Goal: Transaction & Acquisition: Book appointment/travel/reservation

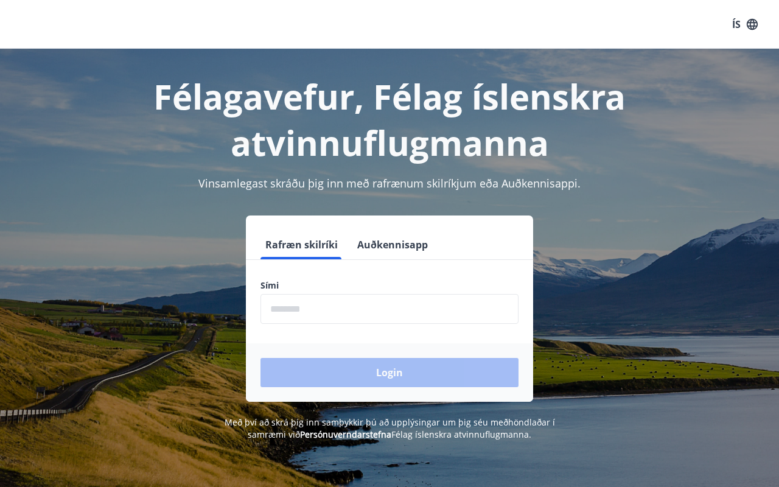
click at [366, 298] on input "phone" at bounding box center [390, 309] width 258 height 30
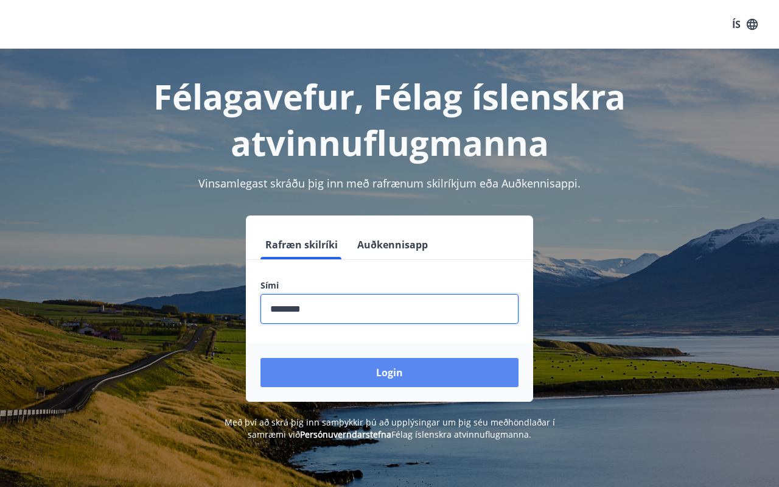
type input "********"
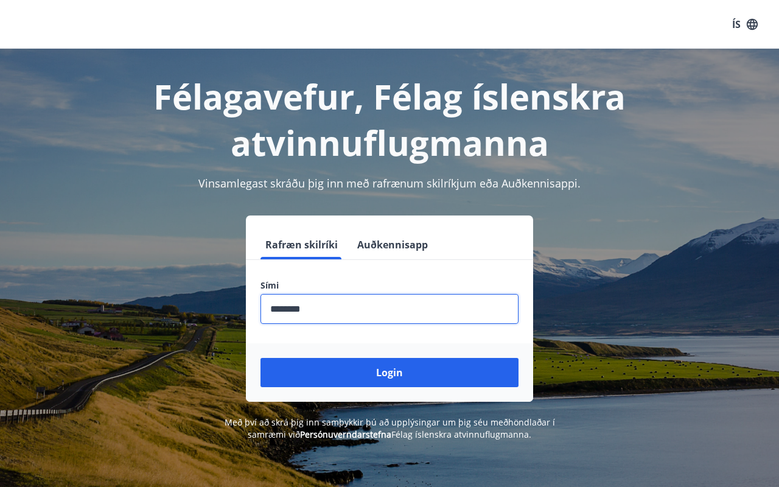
click at [371, 371] on button "Login" at bounding box center [390, 372] width 258 height 29
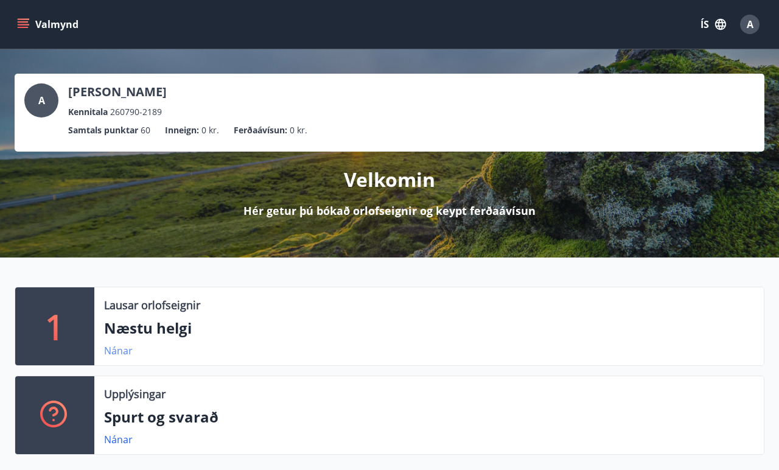
click at [131, 355] on link "Nánar" at bounding box center [118, 350] width 29 height 13
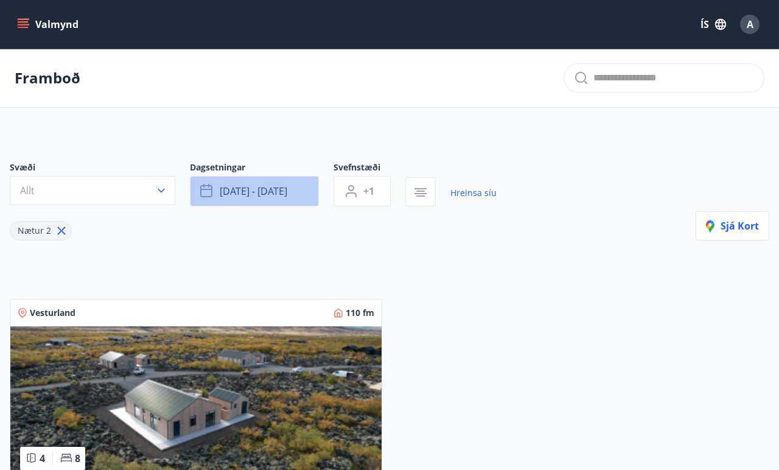
click at [256, 198] on button "sep 19 - sep 22" at bounding box center [254, 191] width 129 height 30
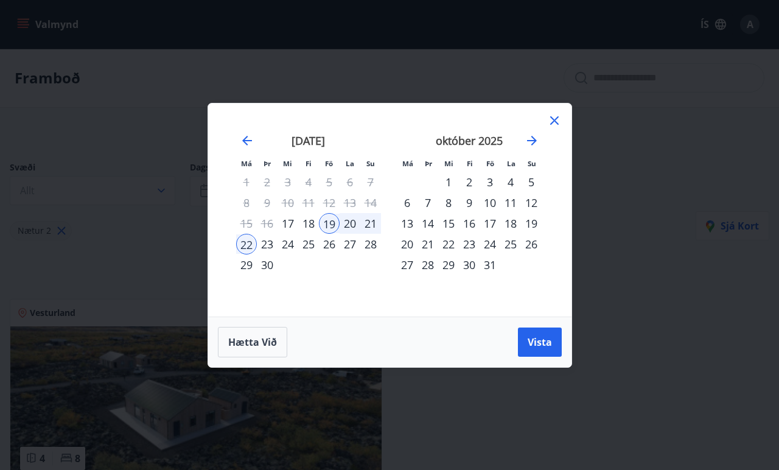
click at [447, 247] on div "22" at bounding box center [448, 244] width 21 height 21
click at [415, 268] on div "27" at bounding box center [407, 264] width 21 height 21
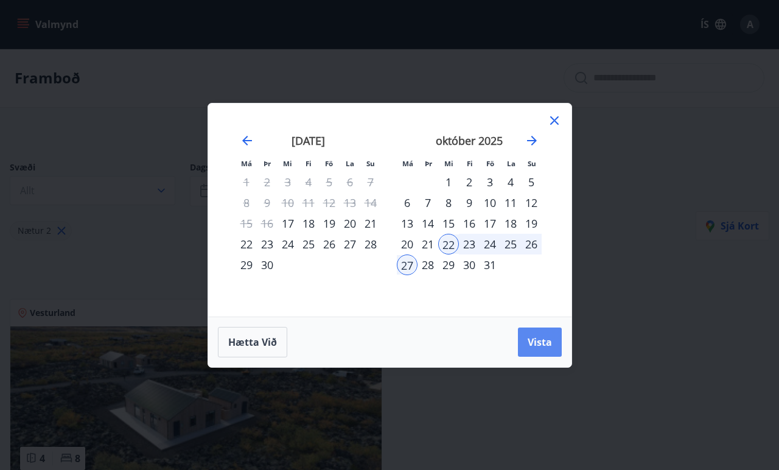
click at [529, 339] on span "Vista" at bounding box center [540, 341] width 24 height 13
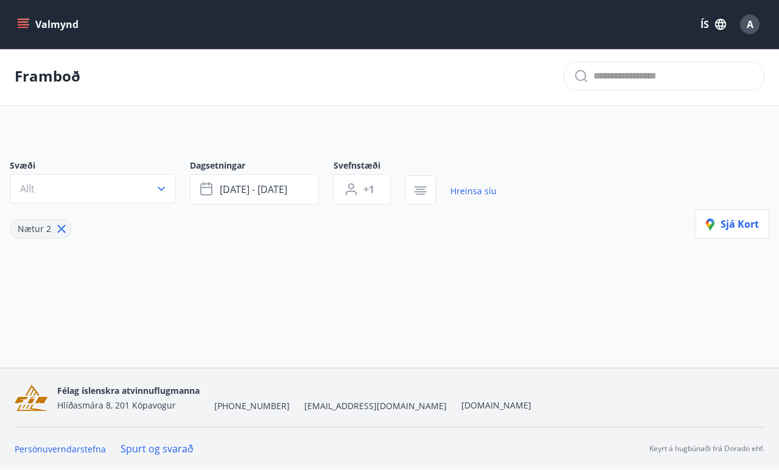
scroll to position [2, 0]
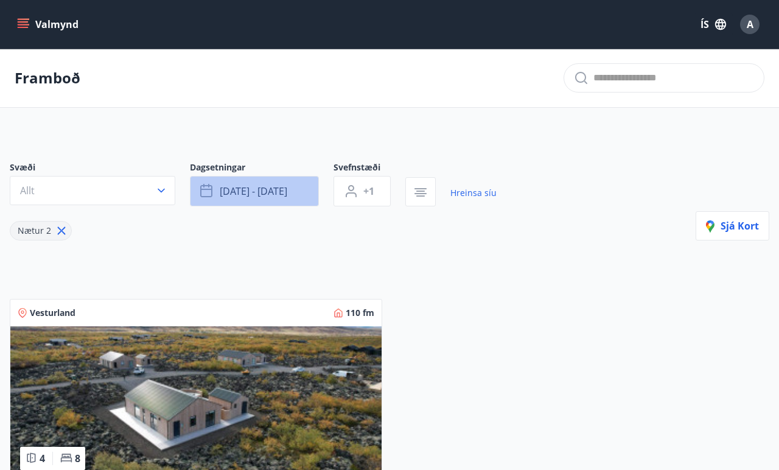
click at [276, 199] on button "sep 19 - sep 22" at bounding box center [254, 191] width 129 height 30
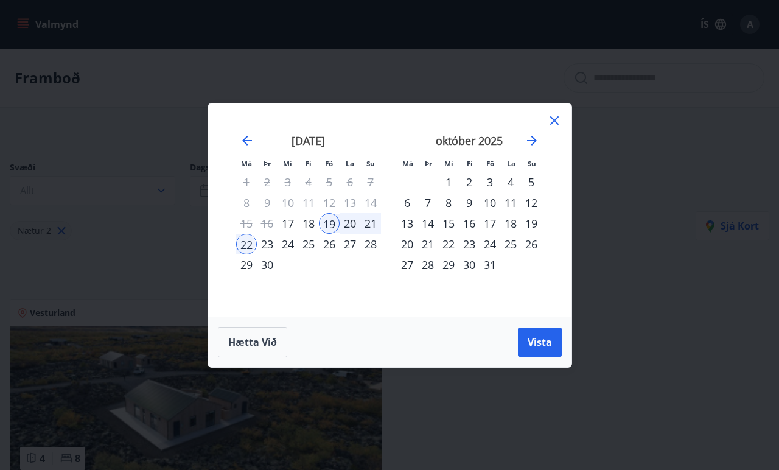
click at [184, 109] on div "Má Þr Mi Fi Fö La Su Má Þr Mi Fi Fö La Su ágúst 2025 1 2 3 4 5 6 7 8 9 10 11 12…" at bounding box center [389, 235] width 779 height 470
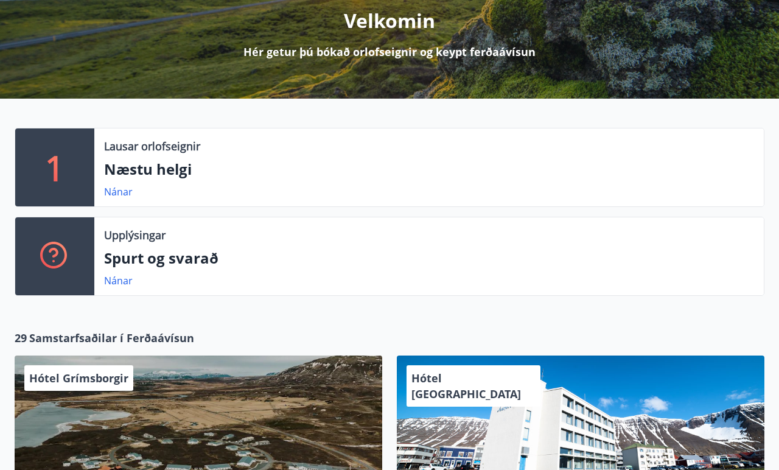
scroll to position [144, 0]
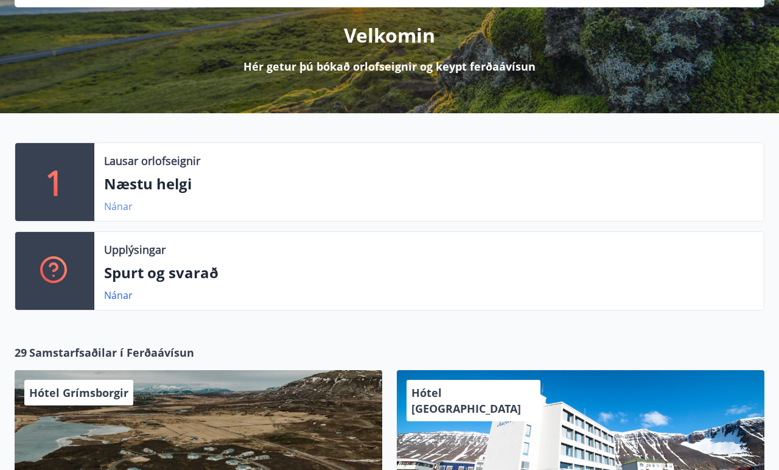
click at [122, 212] on link "Nánar" at bounding box center [118, 206] width 29 height 13
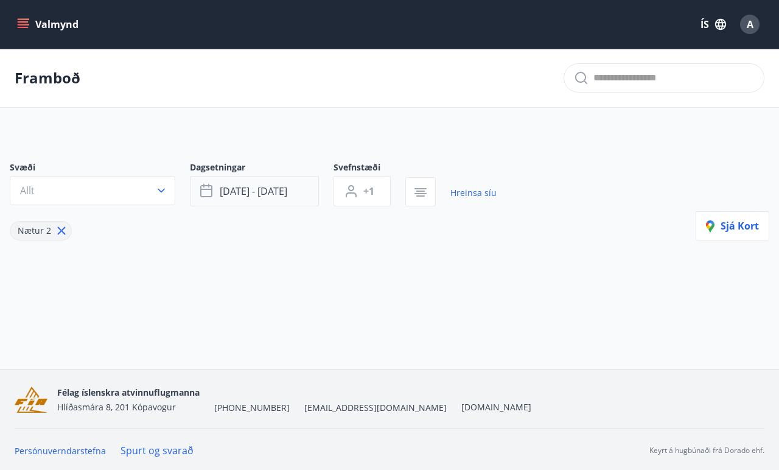
click at [282, 184] on span "sep 19 - sep 22" at bounding box center [254, 190] width 68 height 13
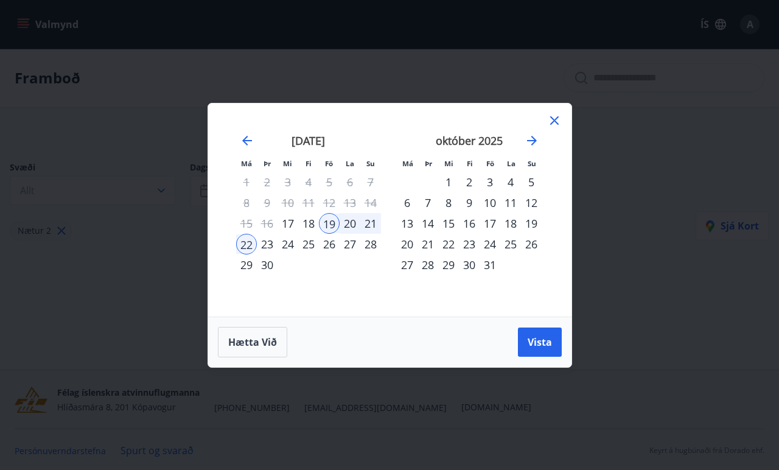
click at [449, 245] on div "22" at bounding box center [448, 244] width 21 height 21
click at [404, 265] on div "27" at bounding box center [407, 264] width 21 height 21
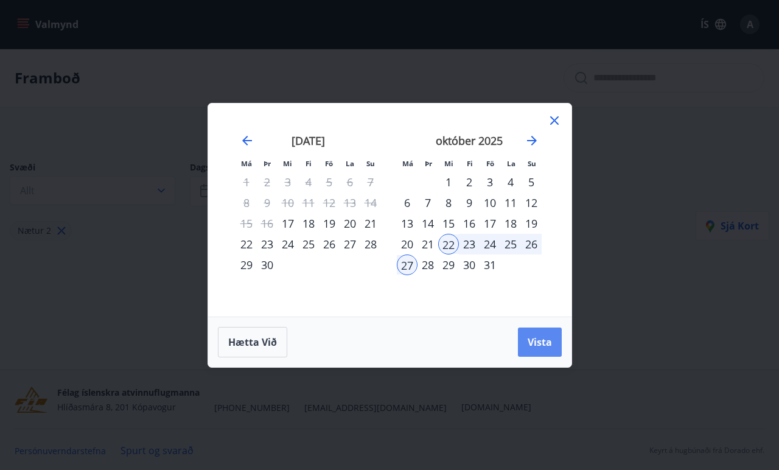
click at [528, 337] on span "Vista" at bounding box center [540, 341] width 24 height 13
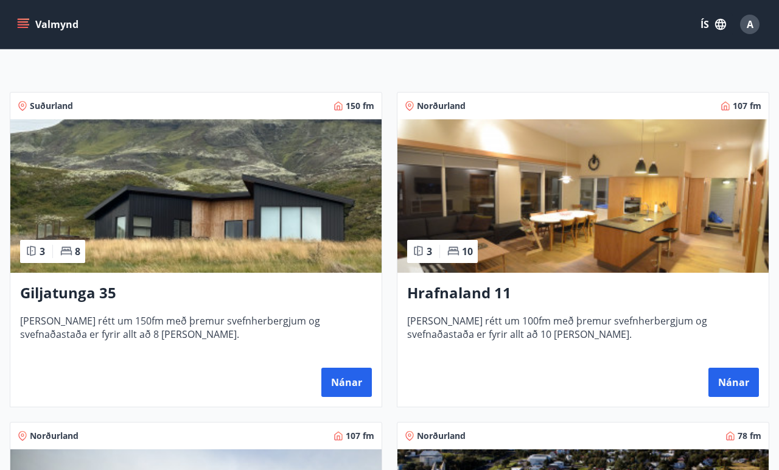
scroll to position [232, 0]
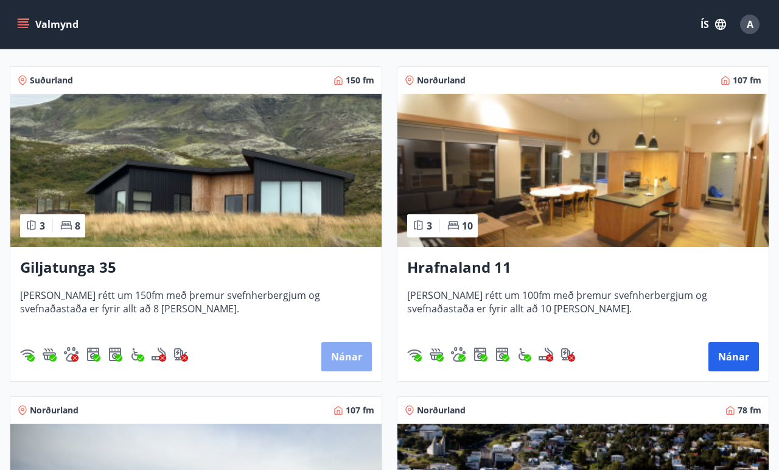
click at [354, 357] on button "Nánar" at bounding box center [346, 356] width 51 height 29
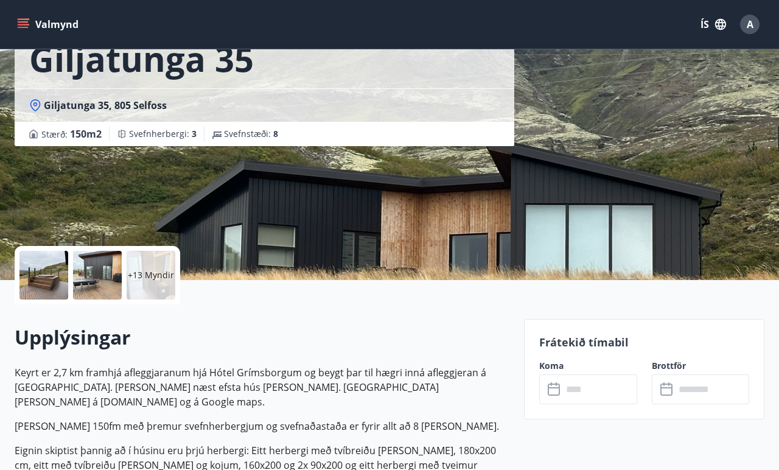
scroll to position [92, 0]
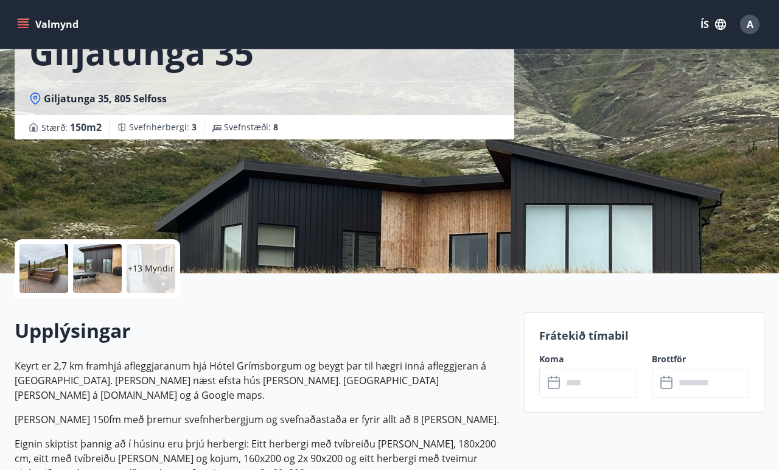
click at [622, 385] on input "text" at bounding box center [599, 383] width 74 height 30
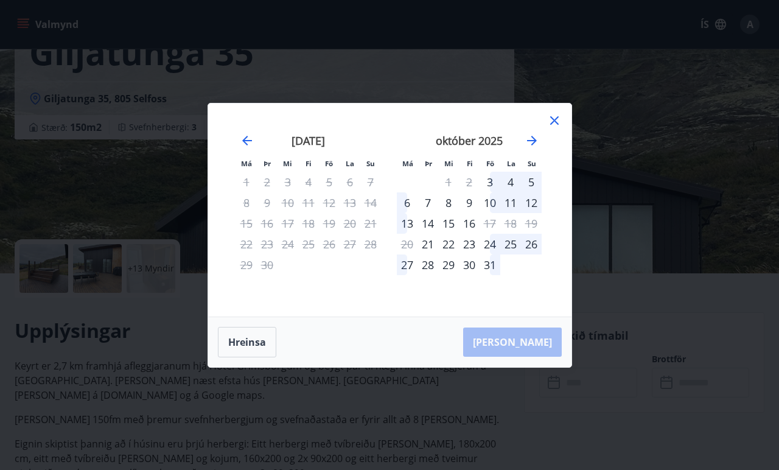
click at [486, 245] on div "24" at bounding box center [490, 244] width 21 height 21
click at [406, 265] on div "27" at bounding box center [407, 264] width 21 height 21
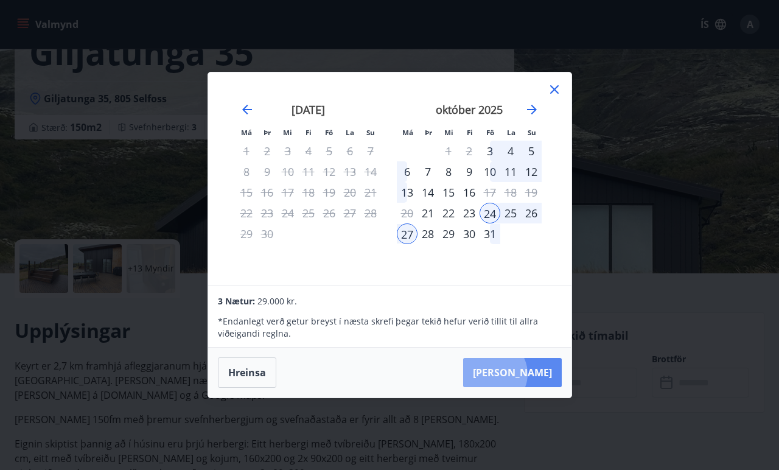
click at [529, 374] on button "Taka Frá" at bounding box center [512, 372] width 99 height 29
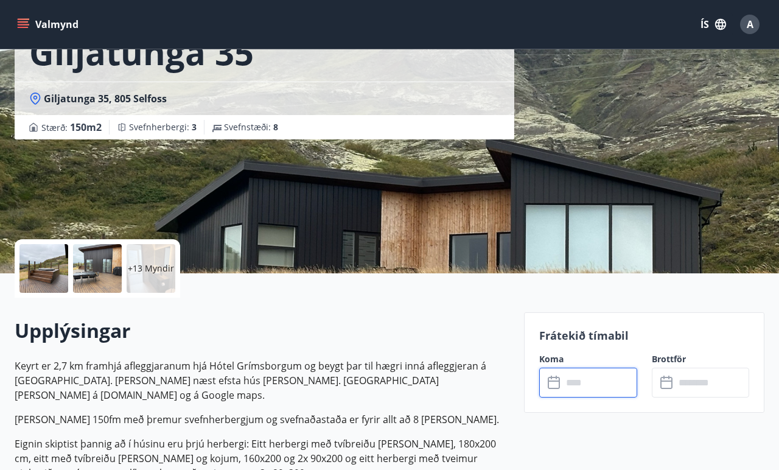
type input "******"
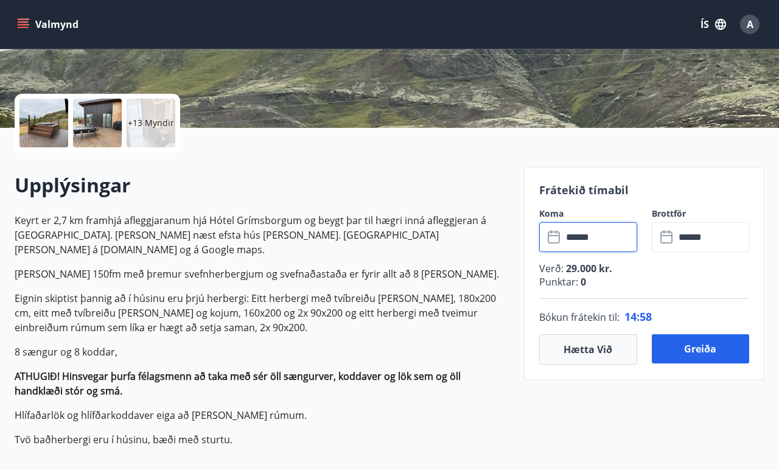
scroll to position [255, 0]
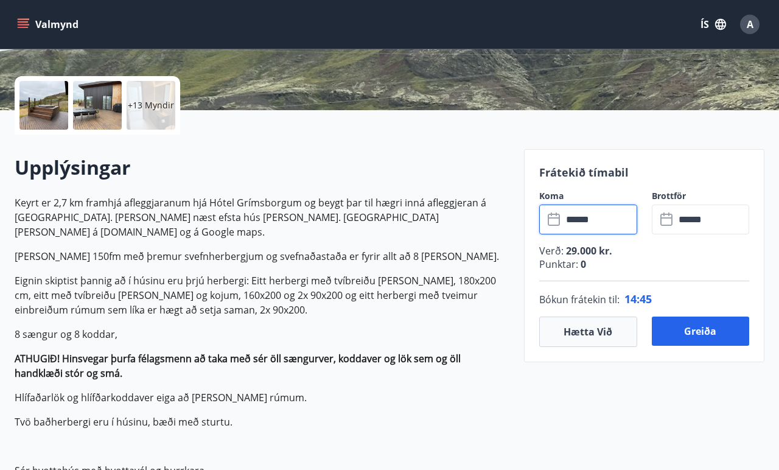
click at [602, 211] on input "******" at bounding box center [599, 220] width 74 height 30
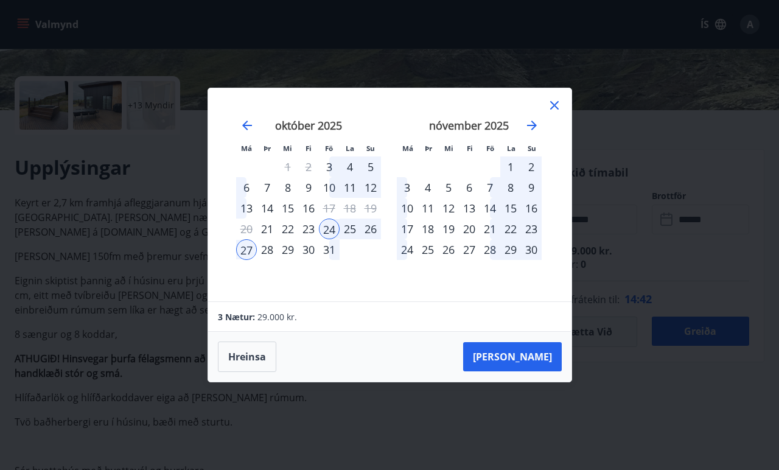
click at [309, 228] on div "23" at bounding box center [308, 229] width 21 height 21
click at [534, 353] on button "Taka Frá" at bounding box center [512, 356] width 99 height 29
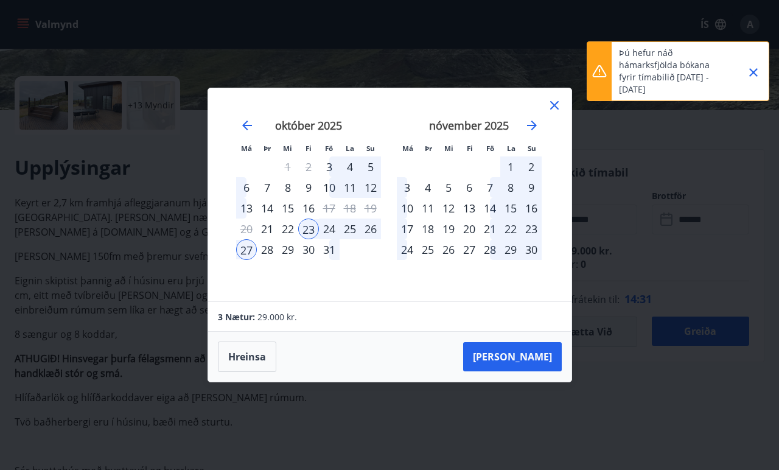
click at [552, 103] on icon at bounding box center [554, 105] width 9 height 9
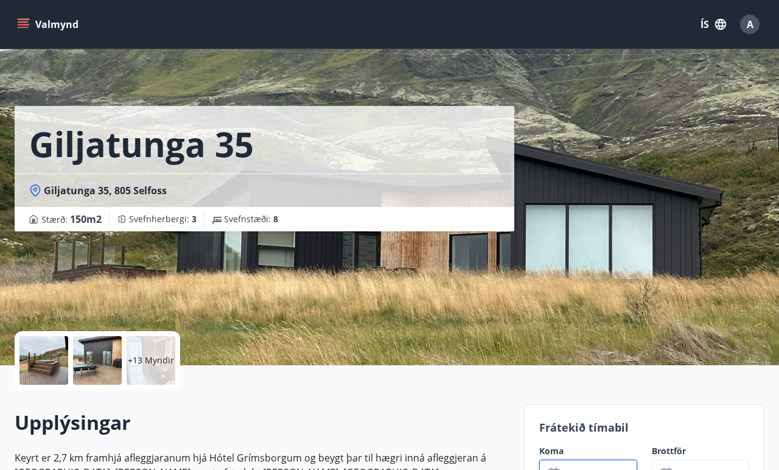
scroll to position [0, 0]
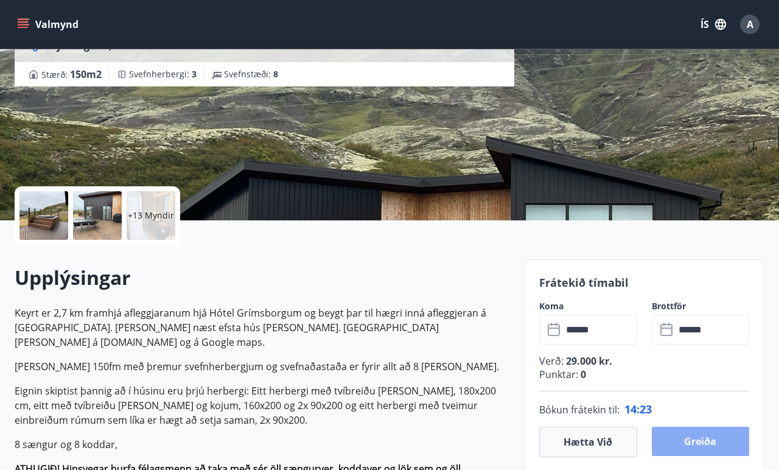
click at [674, 434] on button "Greiða" at bounding box center [700, 441] width 97 height 29
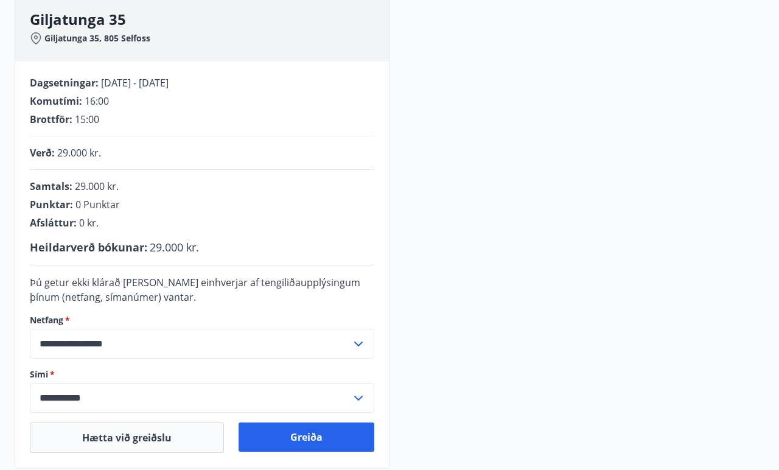
scroll to position [237, 0]
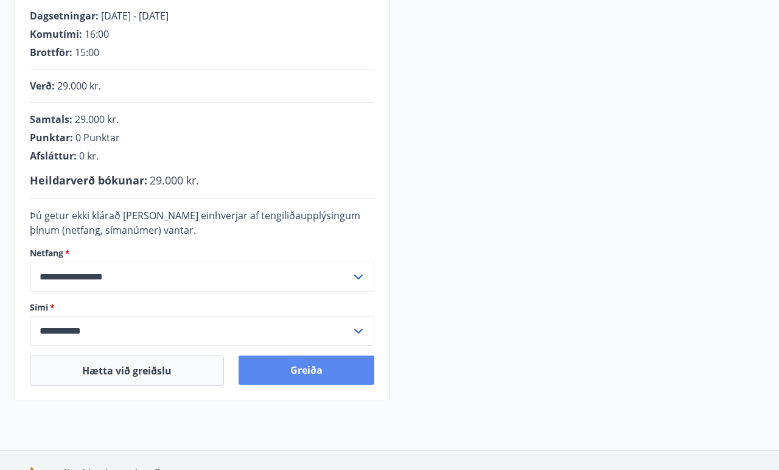
click at [332, 369] on button "Greiða" at bounding box center [307, 369] width 136 height 29
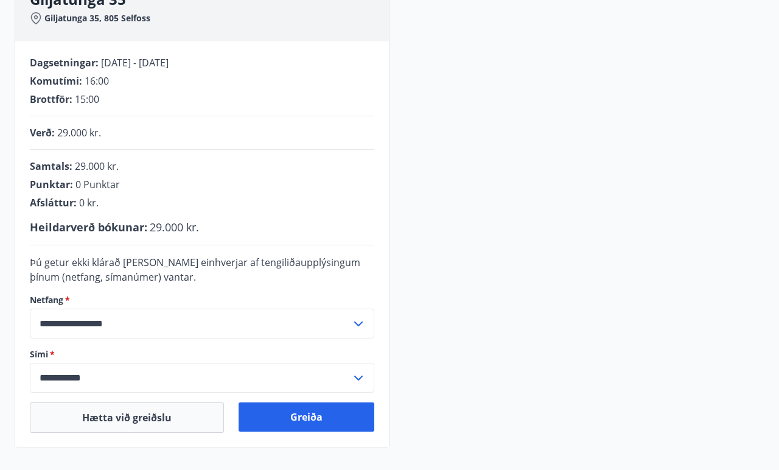
scroll to position [191, 0]
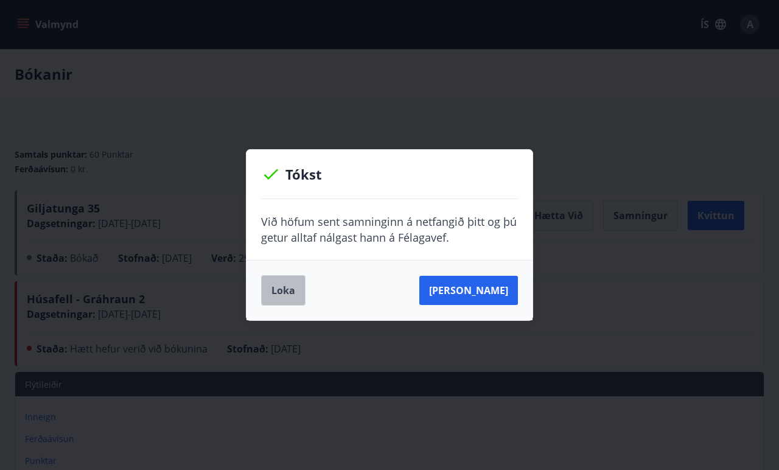
click at [295, 289] on button "Loka" at bounding box center [283, 290] width 44 height 30
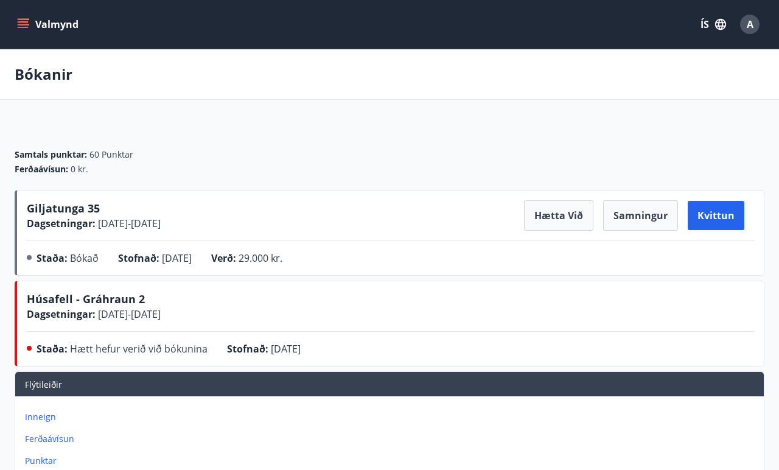
click at [72, 27] on button "Valmynd" at bounding box center [49, 24] width 69 height 22
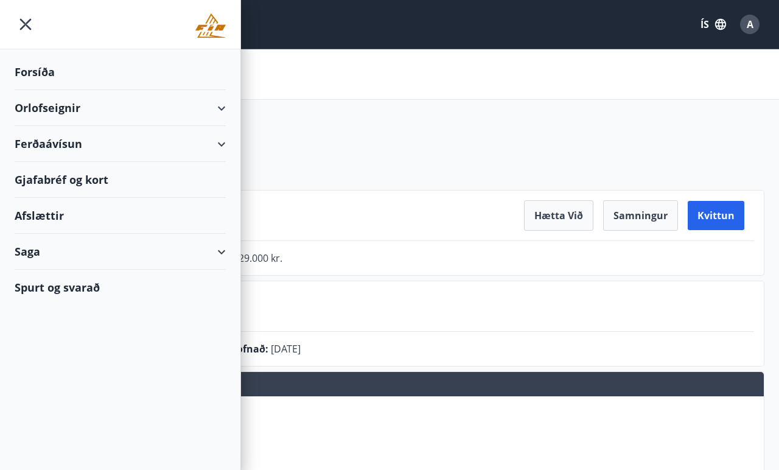
click at [52, 76] on div "Forsíða" at bounding box center [120, 72] width 211 height 36
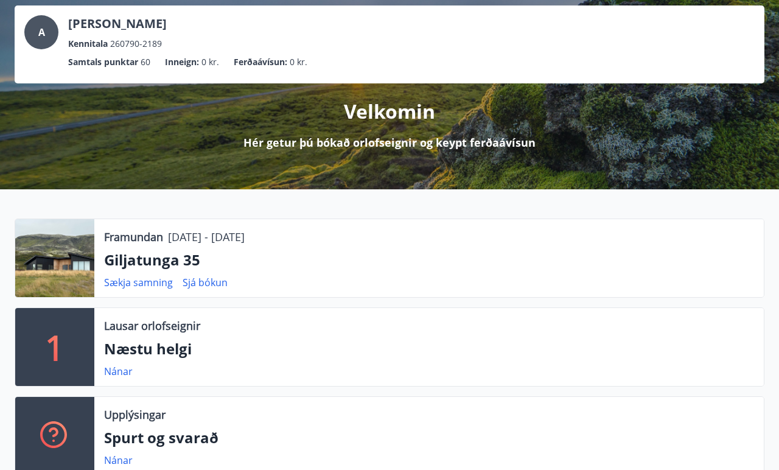
scroll to position [105, 0]
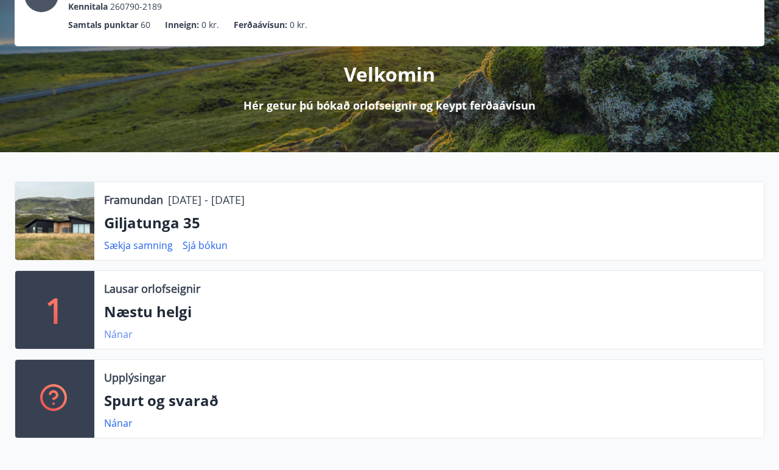
click at [122, 338] on link "Nánar" at bounding box center [118, 333] width 29 height 13
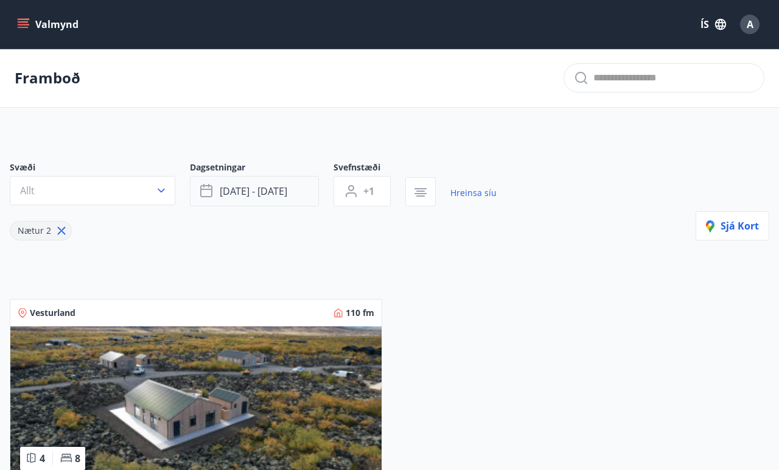
click at [284, 192] on span "sep 19 - sep 22" at bounding box center [254, 190] width 68 height 13
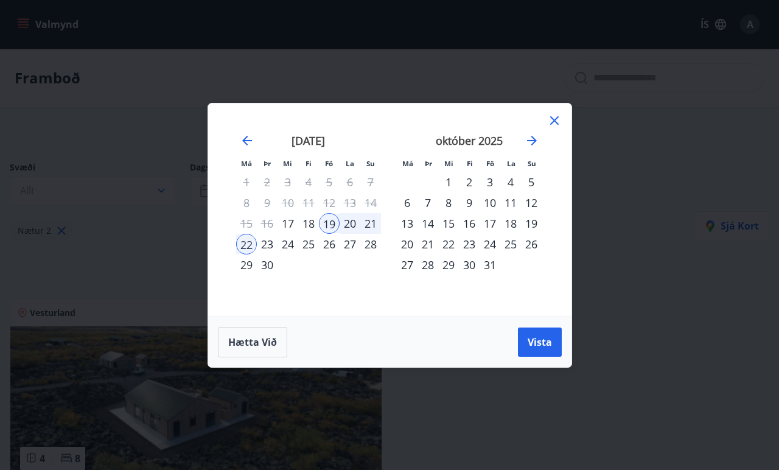
click at [475, 246] on div "23" at bounding box center [469, 244] width 21 height 21
click at [497, 247] on div "24" at bounding box center [490, 244] width 21 height 21
click at [539, 340] on span "Vista" at bounding box center [540, 341] width 24 height 13
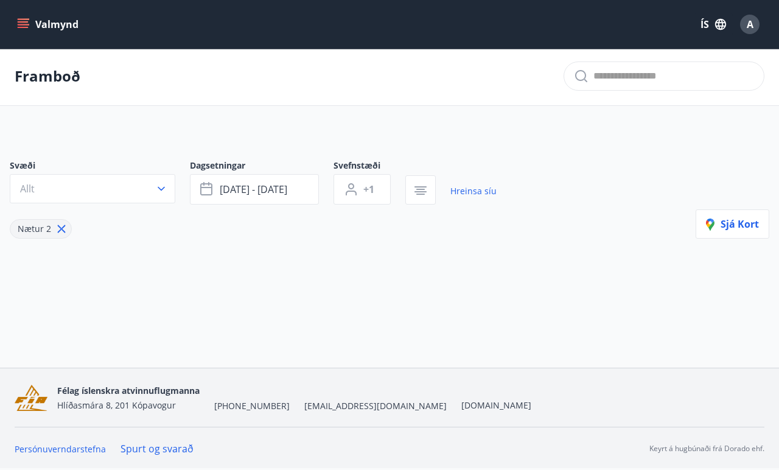
scroll to position [2, 0]
click at [271, 186] on span "okt 23 - okt 24" at bounding box center [254, 189] width 68 height 13
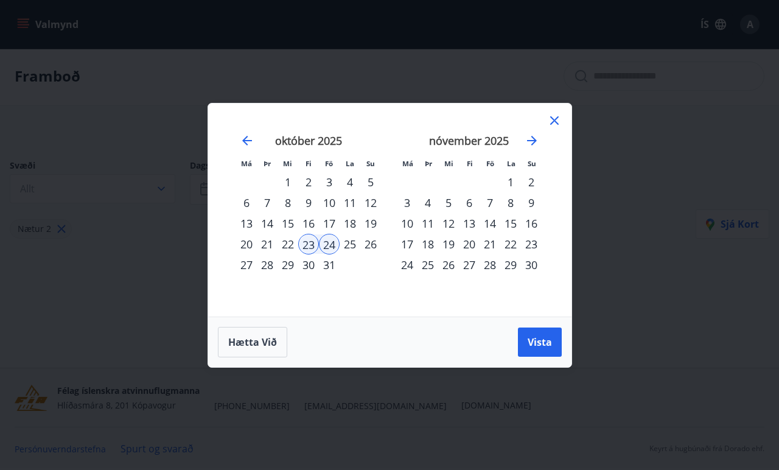
click at [289, 243] on div "22" at bounding box center [288, 244] width 21 height 21
click at [527, 334] on button "Vista" at bounding box center [540, 341] width 44 height 29
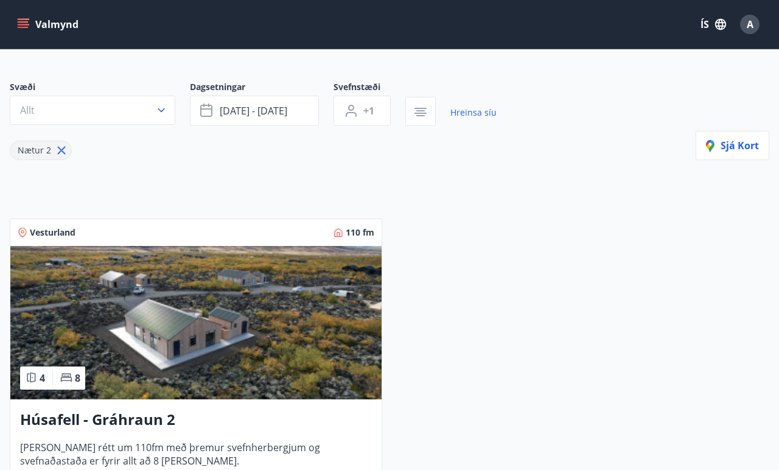
scroll to position [84, 0]
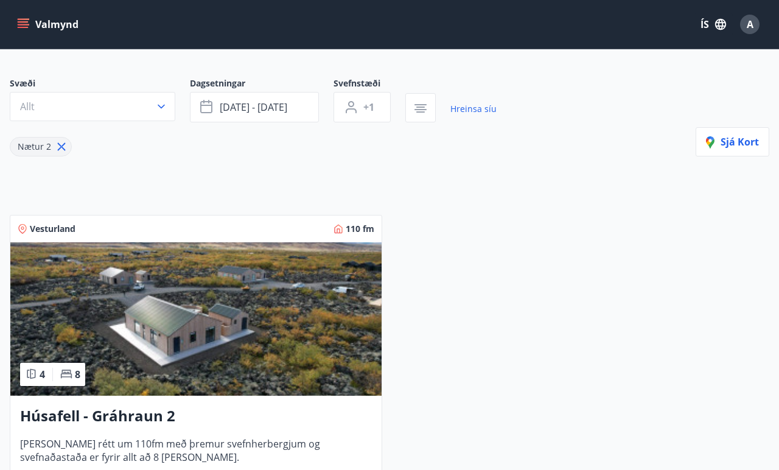
click at [23, 29] on icon "menu" at bounding box center [23, 24] width 12 height 12
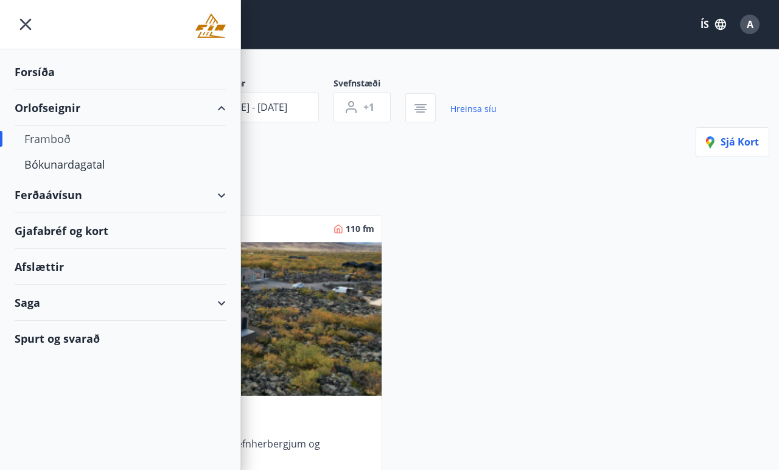
click at [43, 72] on div "Forsíða" at bounding box center [120, 72] width 211 height 36
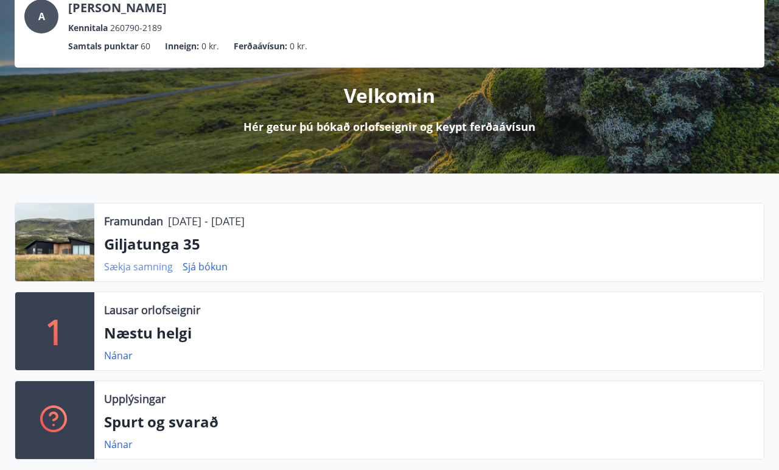
click at [161, 264] on link "Sækja samning" at bounding box center [138, 266] width 69 height 13
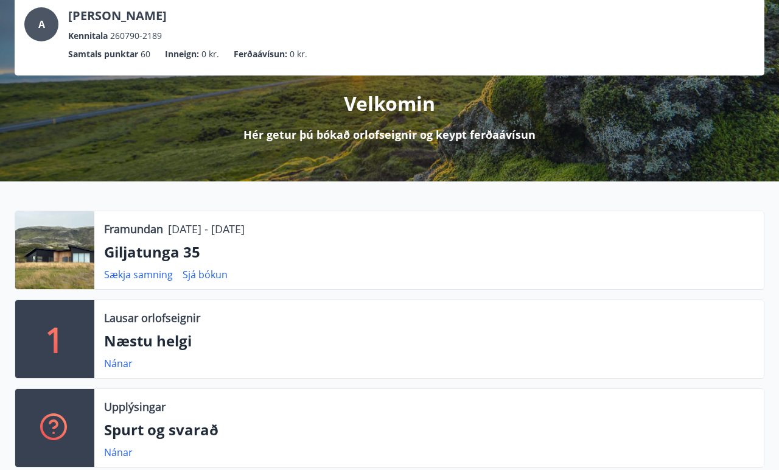
scroll to position [89, 0]
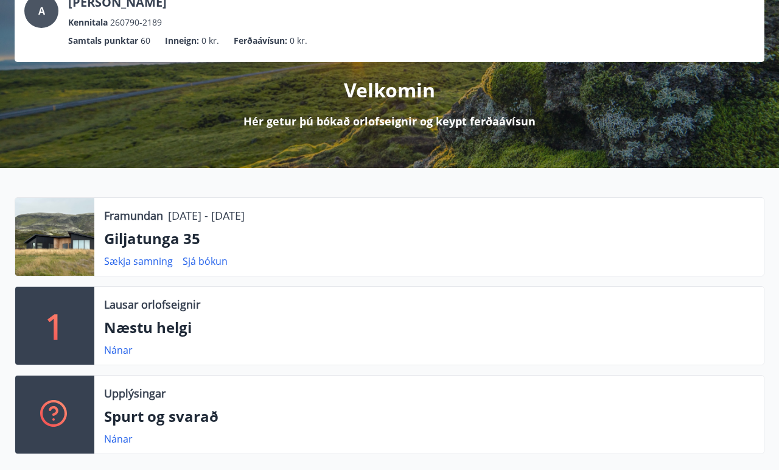
click at [141, 217] on p "Framundan" at bounding box center [133, 216] width 59 height 16
click at [135, 267] on link "Sækja samning" at bounding box center [138, 260] width 69 height 13
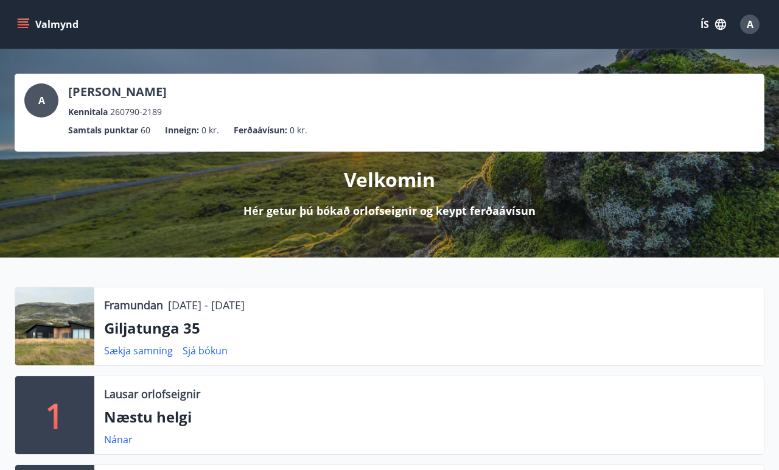
scroll to position [0, 0]
click at [30, 28] on button "Valmynd" at bounding box center [49, 24] width 69 height 22
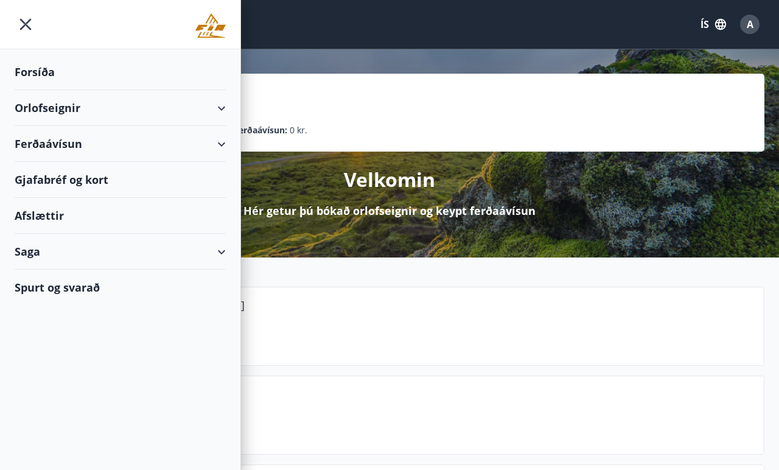
click at [59, 113] on div "Orlofseignir" at bounding box center [120, 108] width 211 height 36
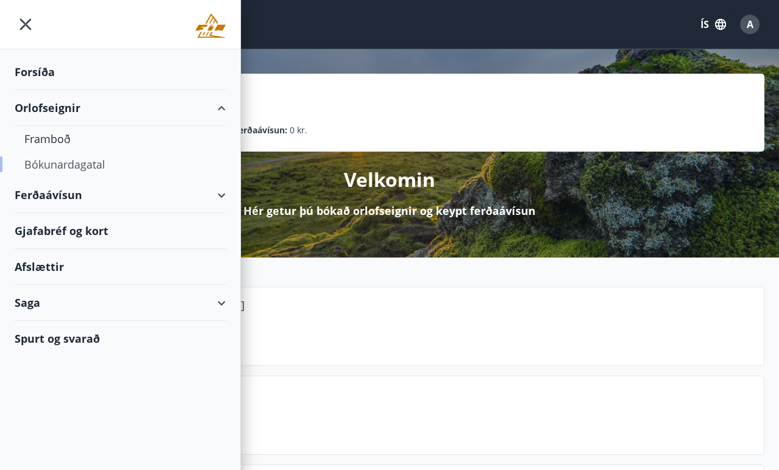
click at [65, 152] on div "Bókunardagatal" at bounding box center [120, 165] width 192 height 26
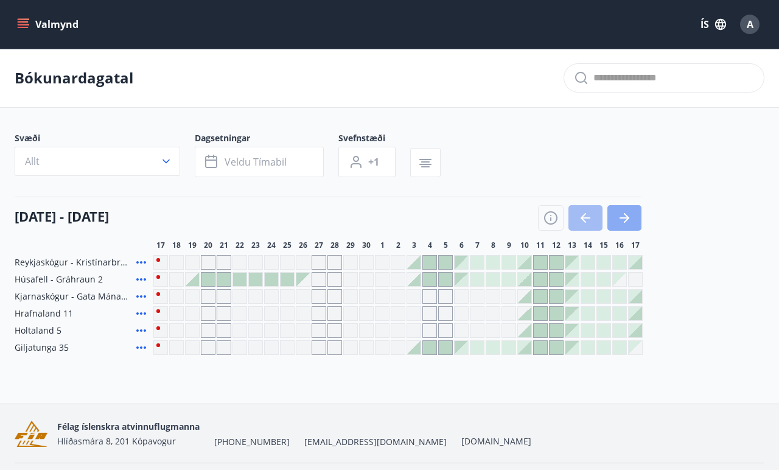
click at [626, 208] on button "button" at bounding box center [625, 218] width 34 height 26
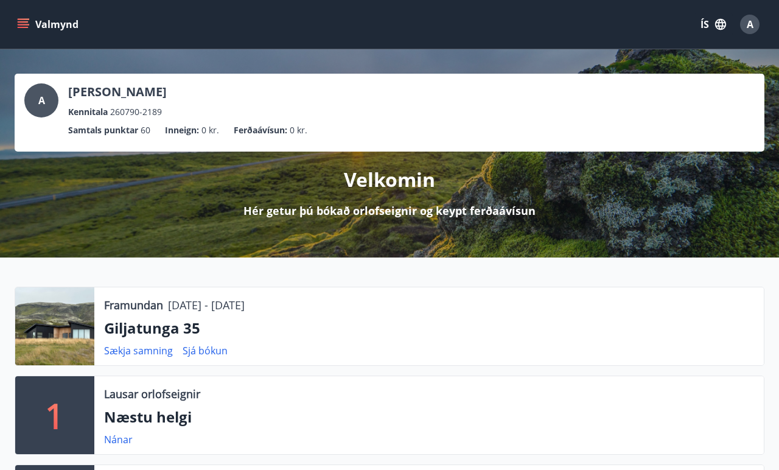
click at [21, 30] on icon "menu" at bounding box center [23, 24] width 12 height 12
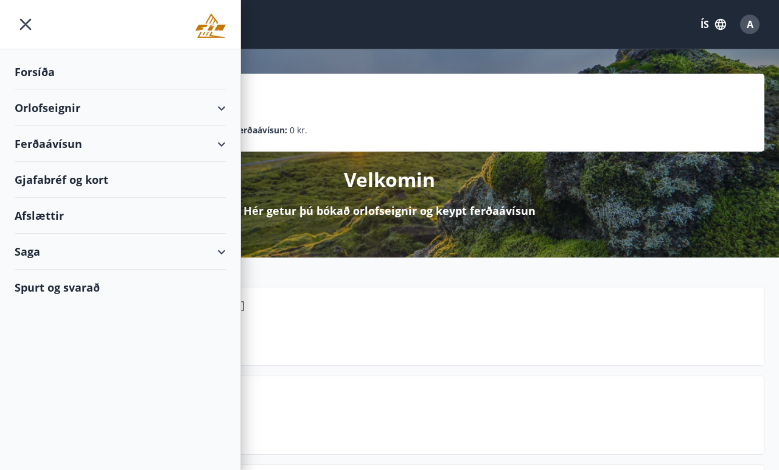
click at [45, 108] on div "Orlofseignir" at bounding box center [120, 108] width 211 height 36
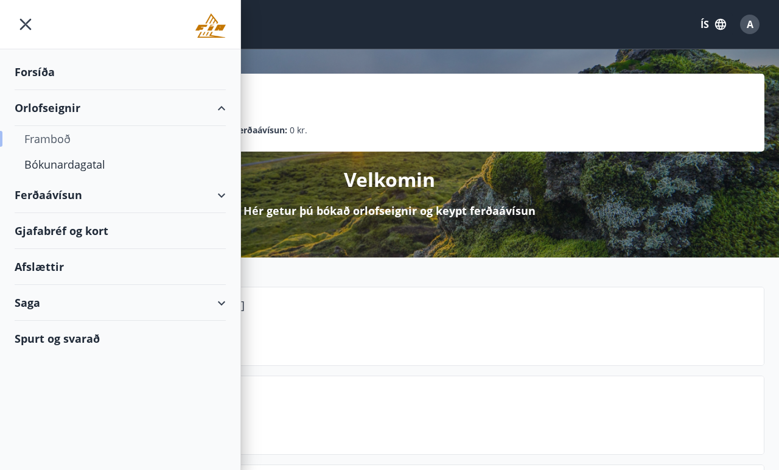
click at [58, 141] on div "Framboð" at bounding box center [120, 139] width 192 height 26
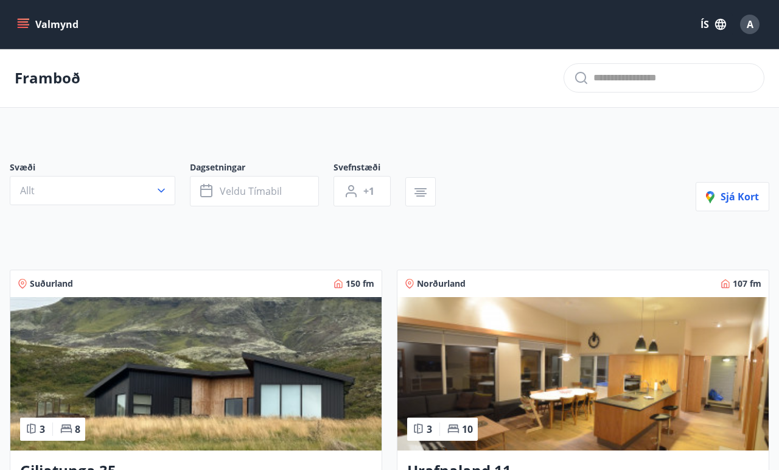
scroll to position [171, 0]
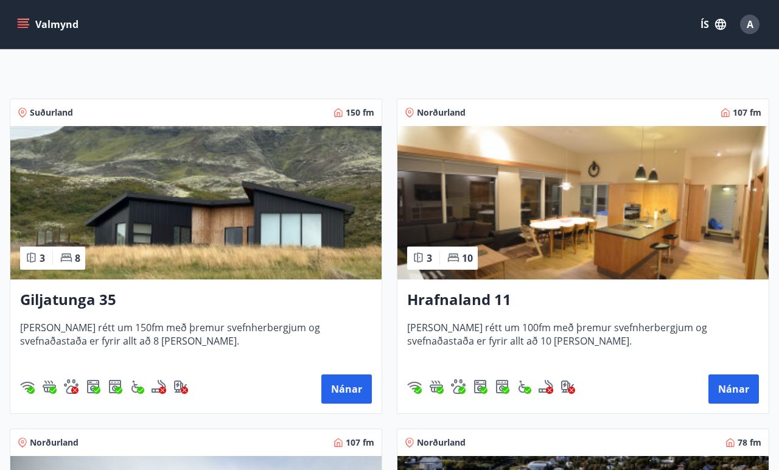
click at [232, 233] on img at bounding box center [195, 202] width 371 height 153
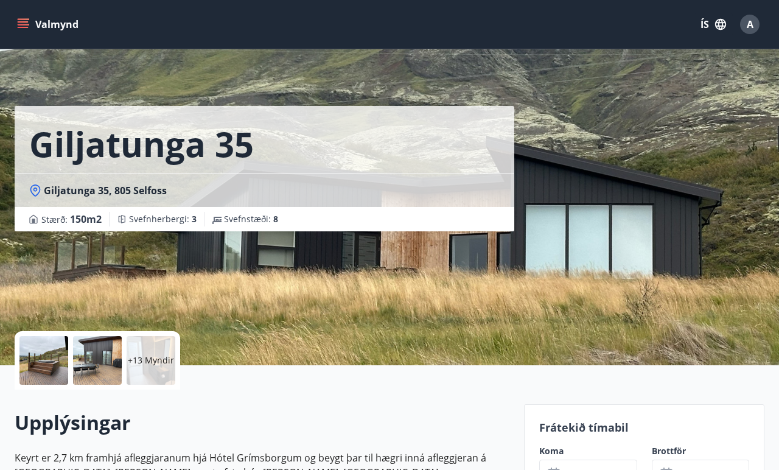
click at [55, 359] on div at bounding box center [43, 360] width 49 height 49
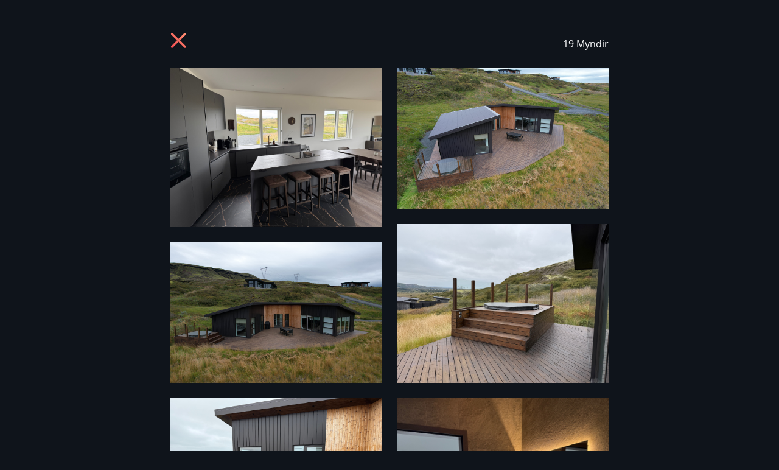
click at [335, 138] on img at bounding box center [276, 147] width 212 height 159
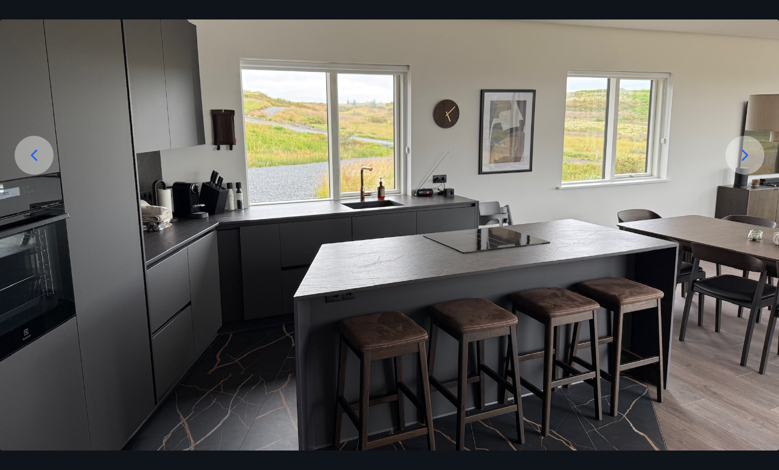
scroll to position [147, 0]
click at [742, 150] on icon at bounding box center [744, 155] width 19 height 19
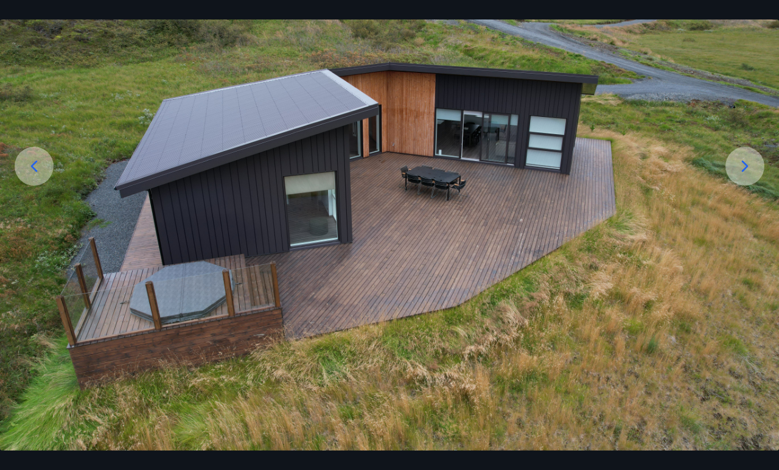
scroll to position [137, 0]
click at [744, 167] on icon at bounding box center [744, 165] width 19 height 19
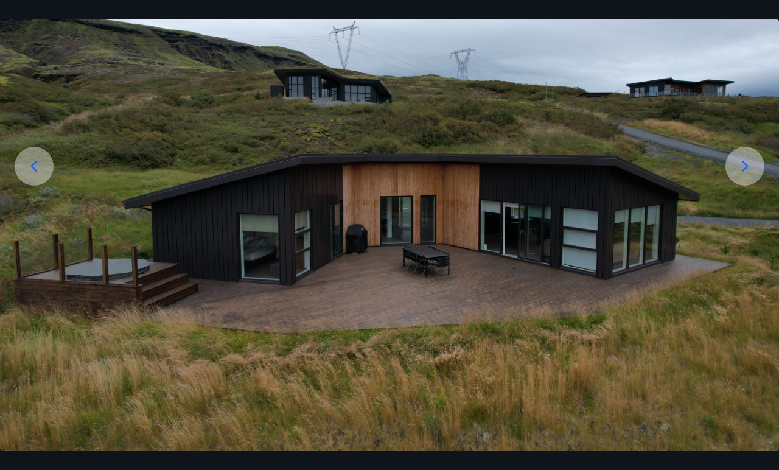
click at [744, 167] on icon at bounding box center [744, 165] width 19 height 19
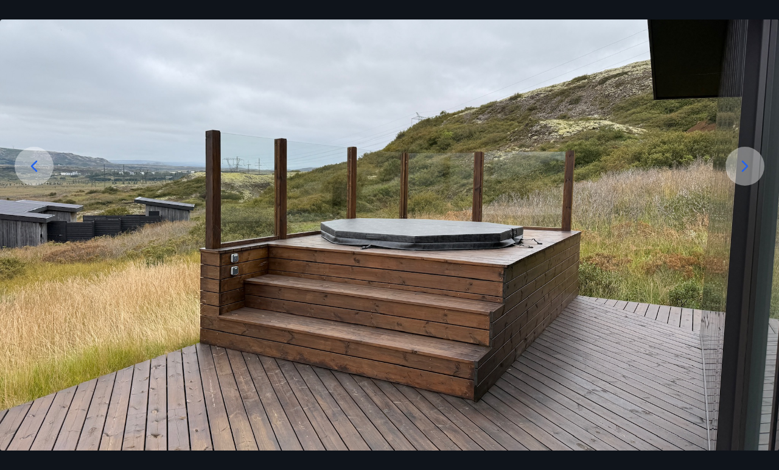
click at [744, 167] on icon at bounding box center [744, 165] width 19 height 19
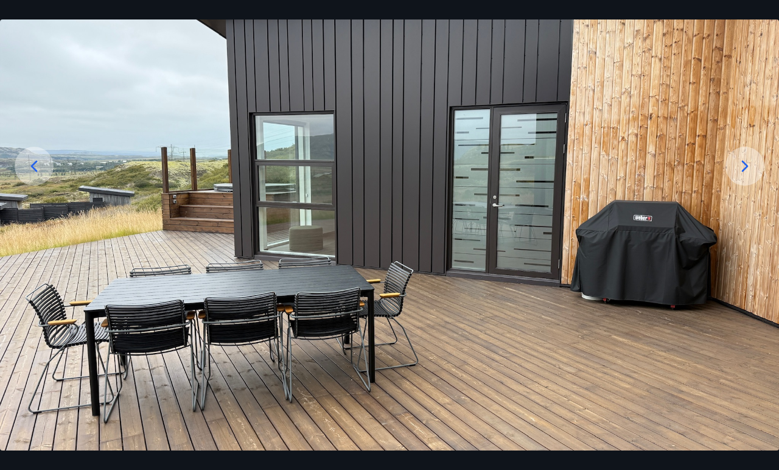
click at [744, 167] on icon at bounding box center [744, 165] width 19 height 19
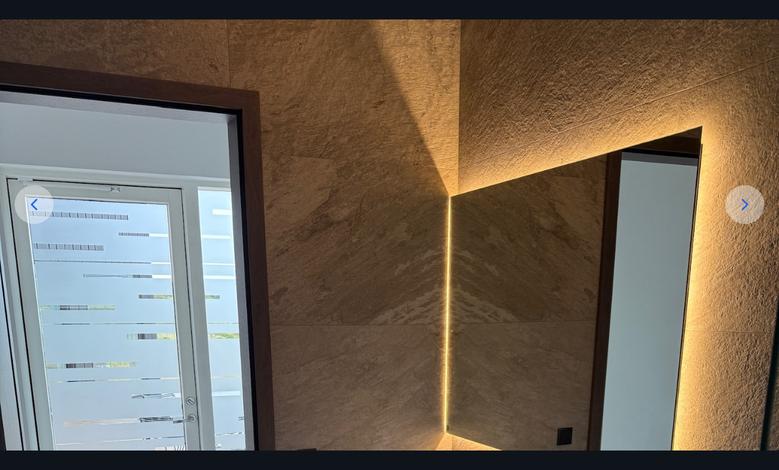
scroll to position [99, 0]
click at [744, 196] on icon at bounding box center [744, 203] width 19 height 19
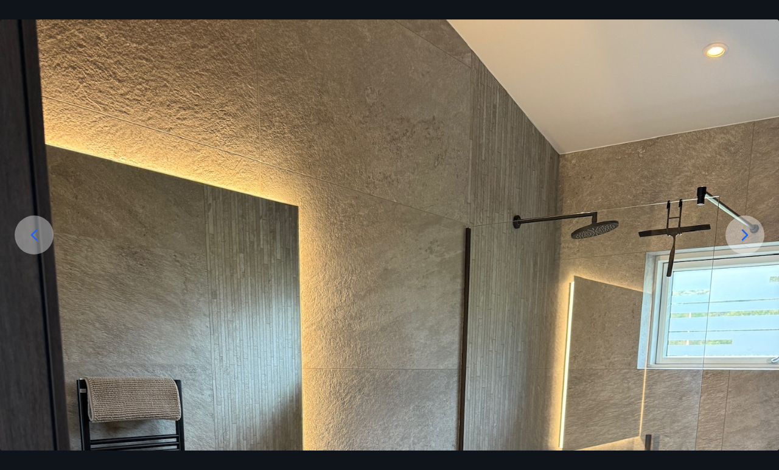
scroll to position [0, 0]
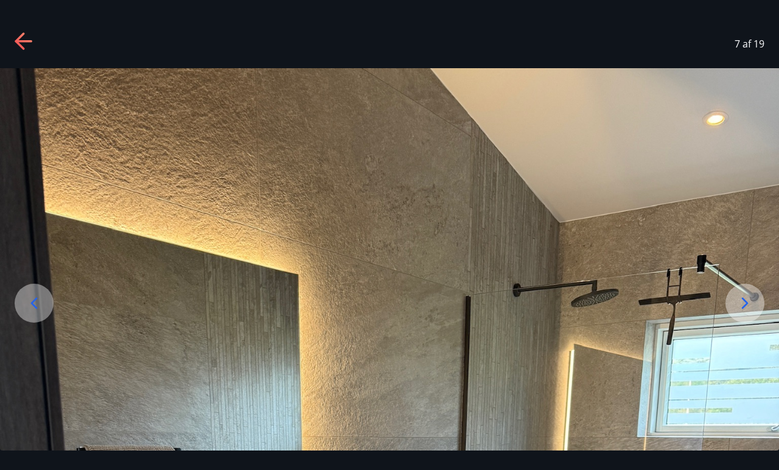
click at [748, 298] on icon at bounding box center [744, 302] width 19 height 19
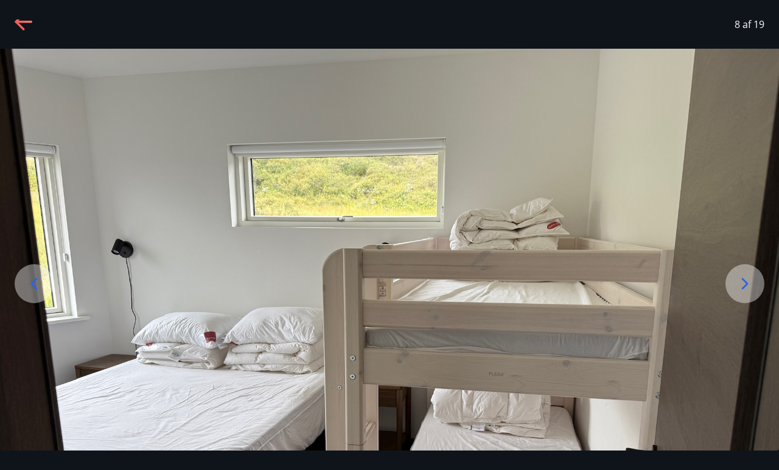
scroll to position [17, 0]
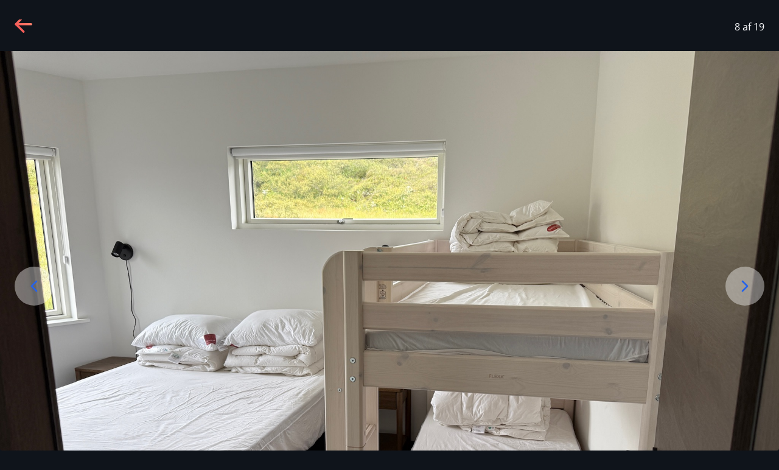
click at [748, 298] on div at bounding box center [745, 286] width 39 height 39
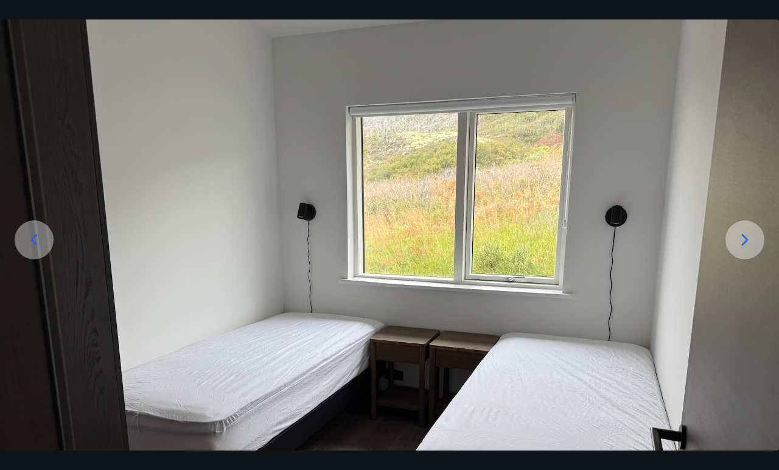
scroll to position [59, 0]
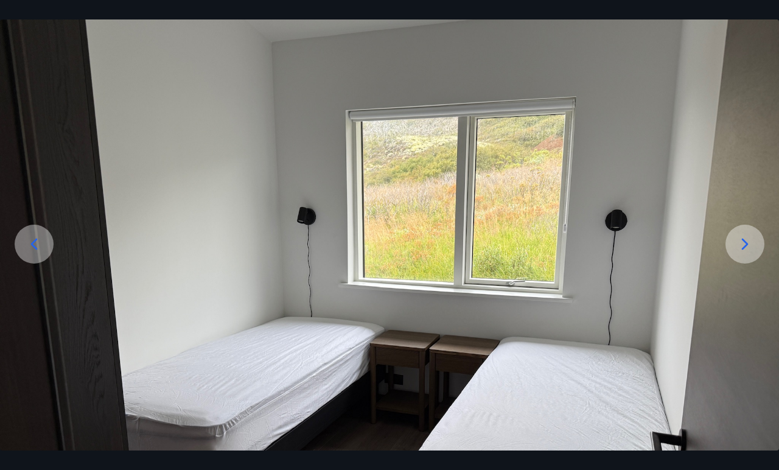
click at [752, 251] on icon at bounding box center [744, 243] width 19 height 19
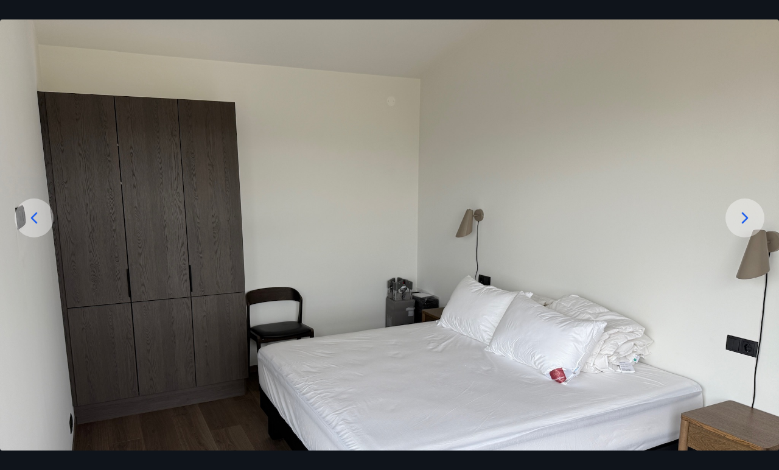
scroll to position [81, 0]
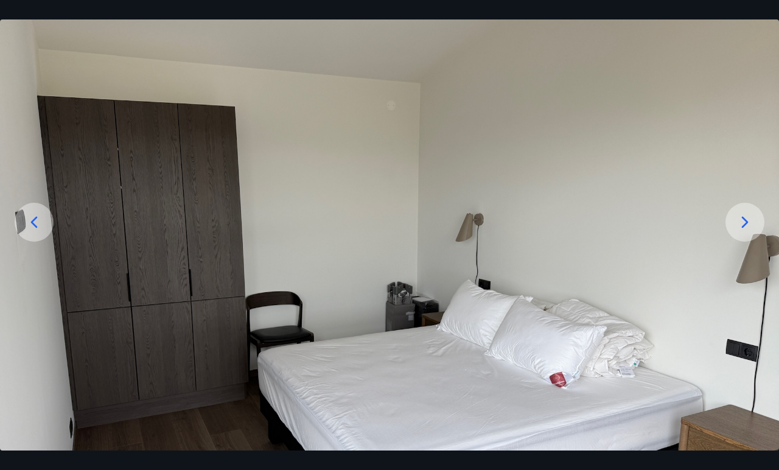
click at [747, 237] on div at bounding box center [745, 222] width 39 height 39
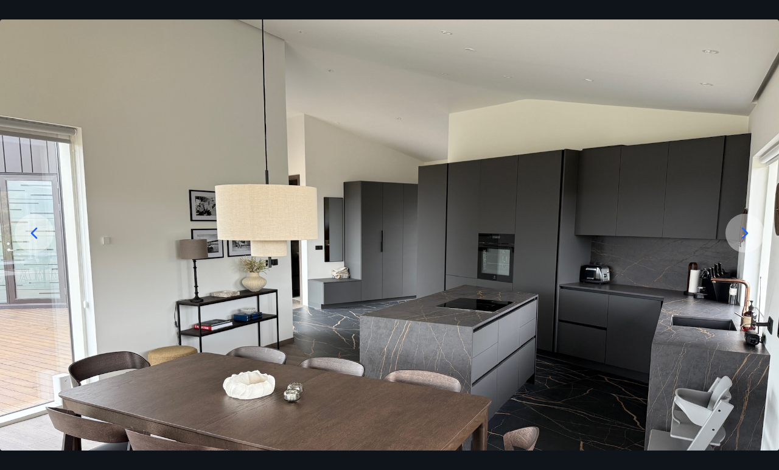
scroll to position [59, 0]
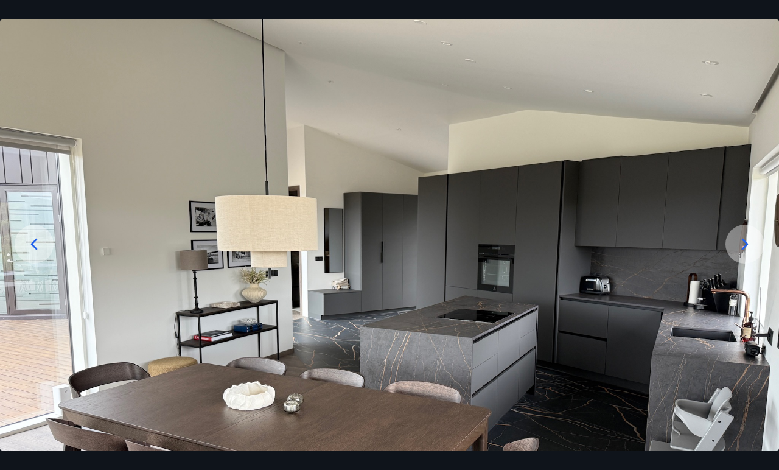
click at [744, 243] on icon at bounding box center [744, 243] width 19 height 19
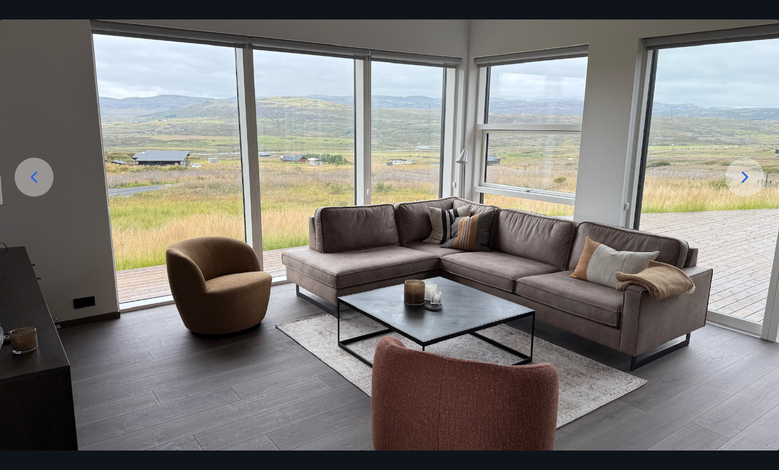
scroll to position [72, 0]
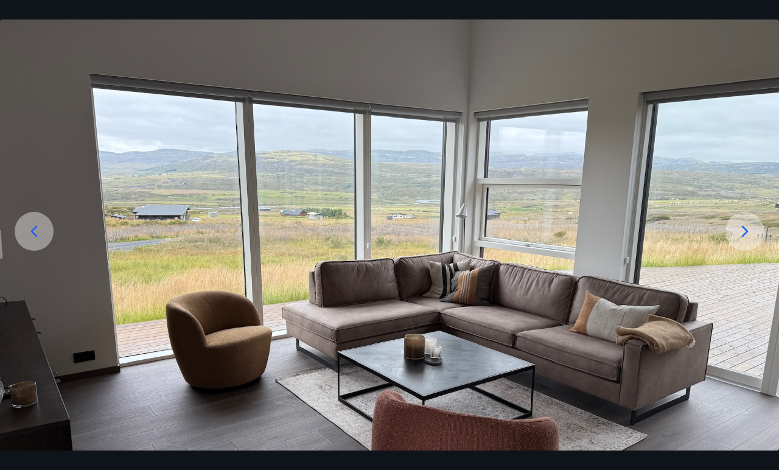
click at [747, 231] on icon at bounding box center [745, 232] width 7 height 12
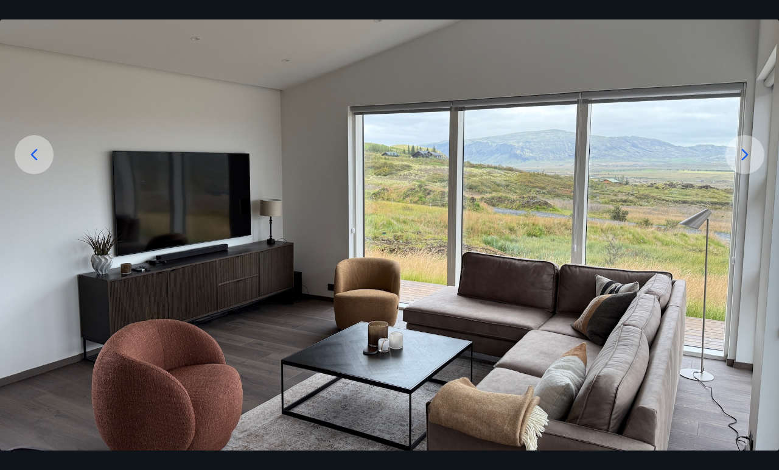
scroll to position [149, 0]
click at [744, 158] on icon at bounding box center [745, 155] width 7 height 12
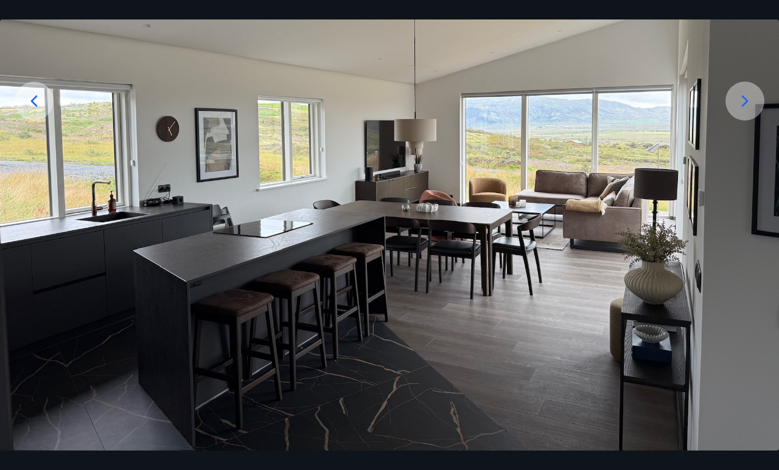
scroll to position [202, 0]
click at [744, 99] on icon at bounding box center [744, 100] width 19 height 19
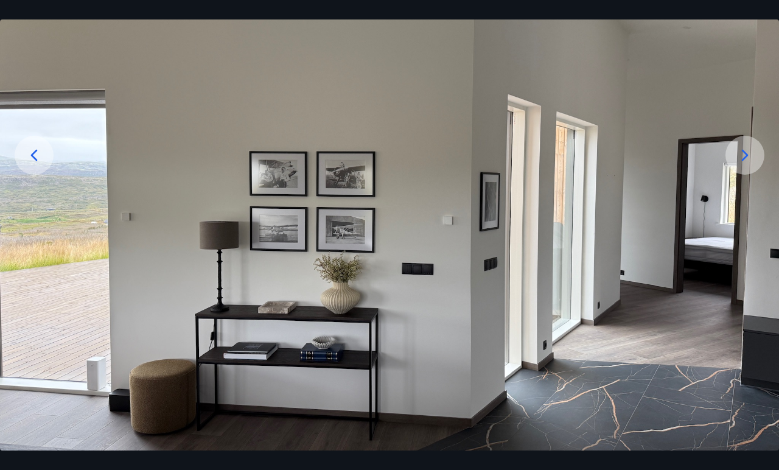
scroll to position [147, 0]
click at [731, 150] on div at bounding box center [745, 155] width 39 height 39
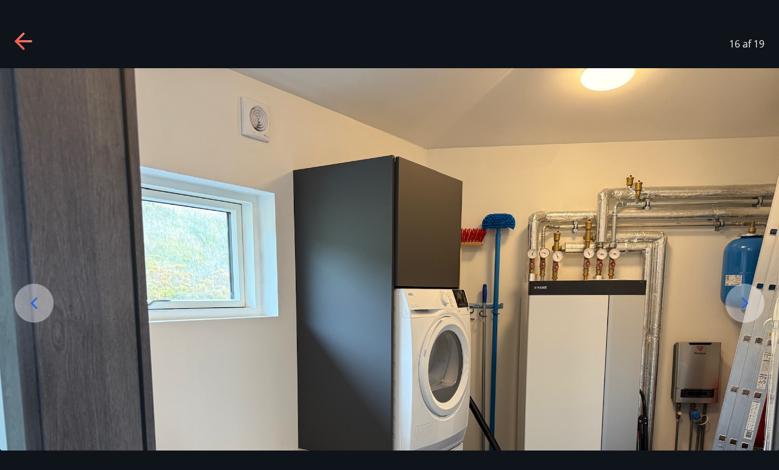
scroll to position [0, 0]
click at [746, 290] on div at bounding box center [745, 303] width 39 height 39
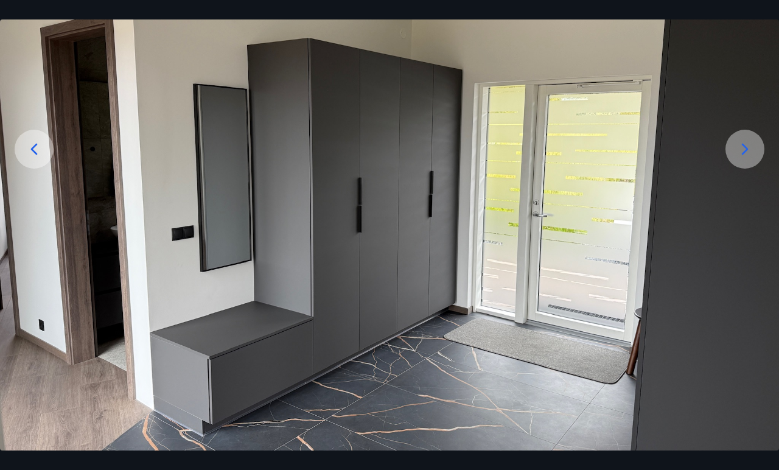
scroll to position [130, 0]
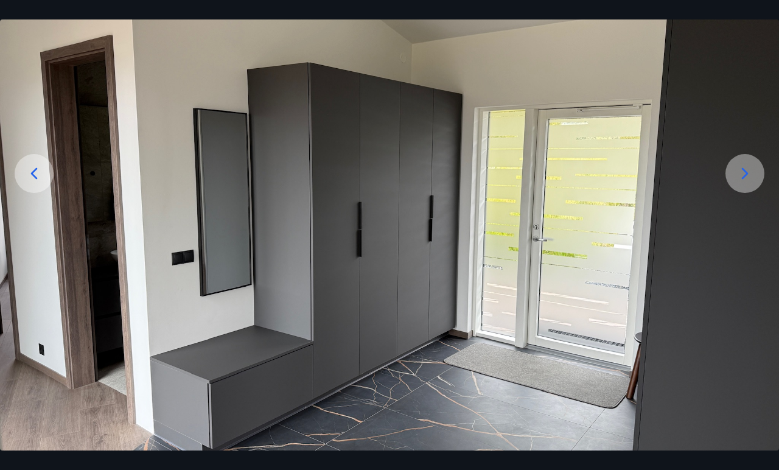
click at [751, 179] on icon at bounding box center [744, 173] width 19 height 19
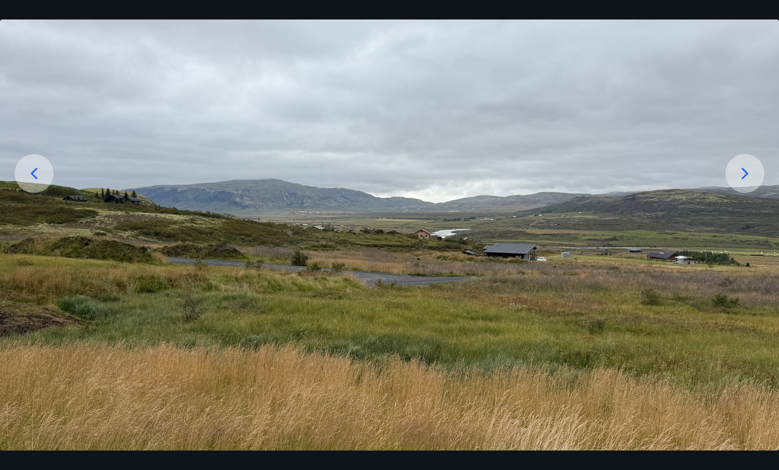
click at [744, 167] on icon at bounding box center [744, 173] width 19 height 19
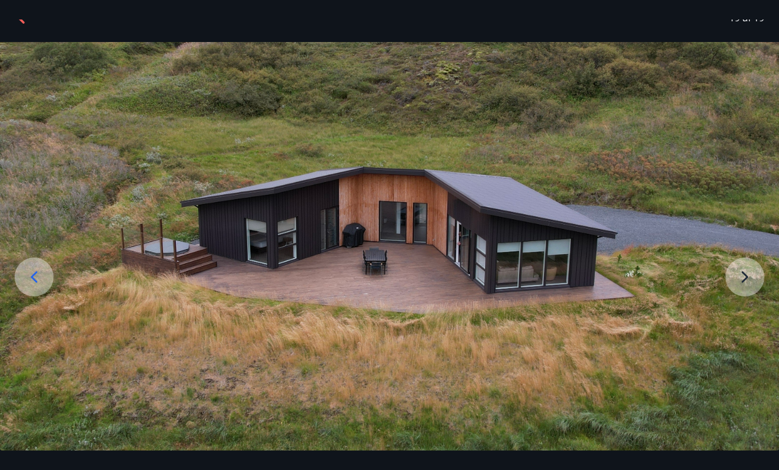
scroll to position [26, 0]
click at [746, 278] on img at bounding box center [389, 246] width 779 height 408
click at [747, 277] on img at bounding box center [389, 246] width 779 height 408
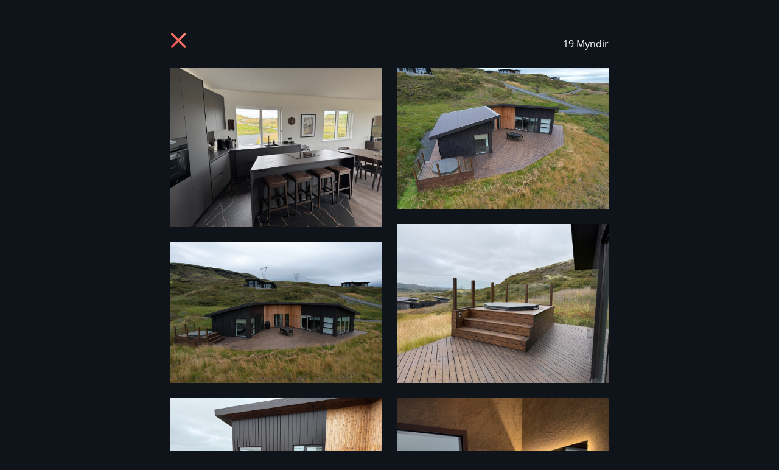
click at [170, 40] on icon at bounding box center [179, 41] width 19 height 19
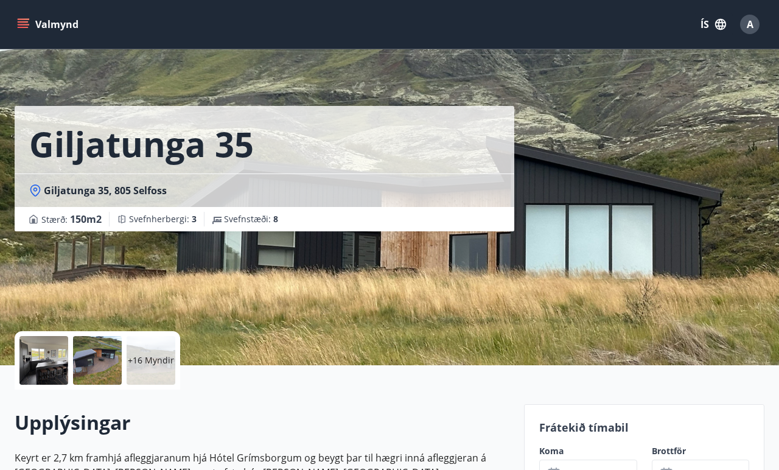
click at [496, 180] on div "Giljatunga 35, 805 Selfoss" at bounding box center [265, 189] width 500 height 33
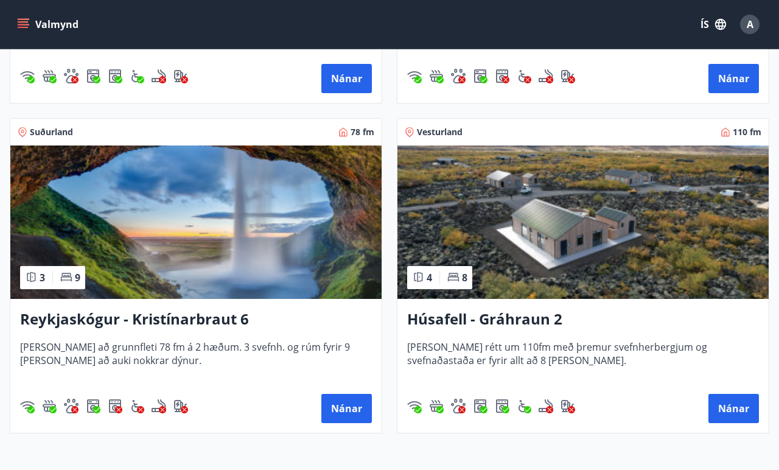
scroll to position [812, 0]
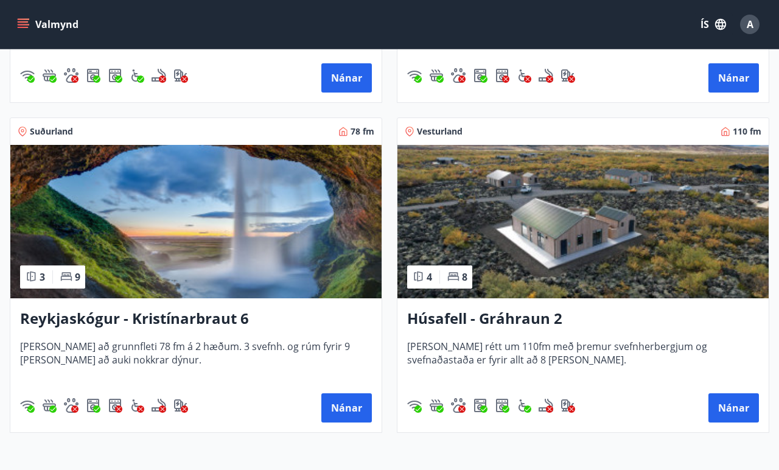
click at [549, 273] on img at bounding box center [582, 221] width 371 height 153
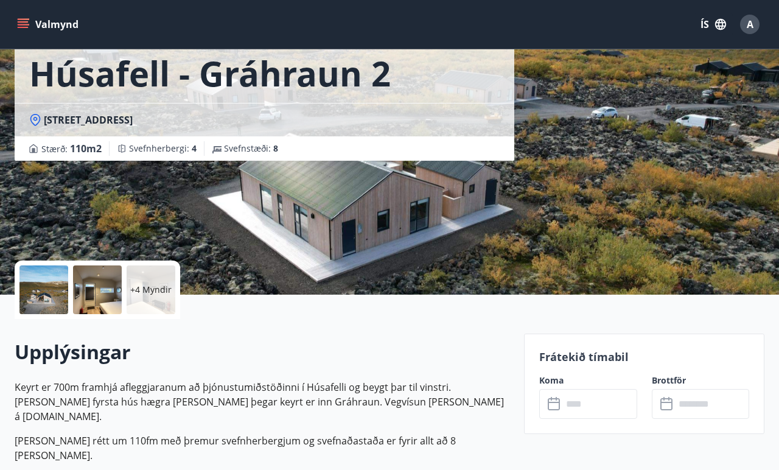
scroll to position [79, 0]
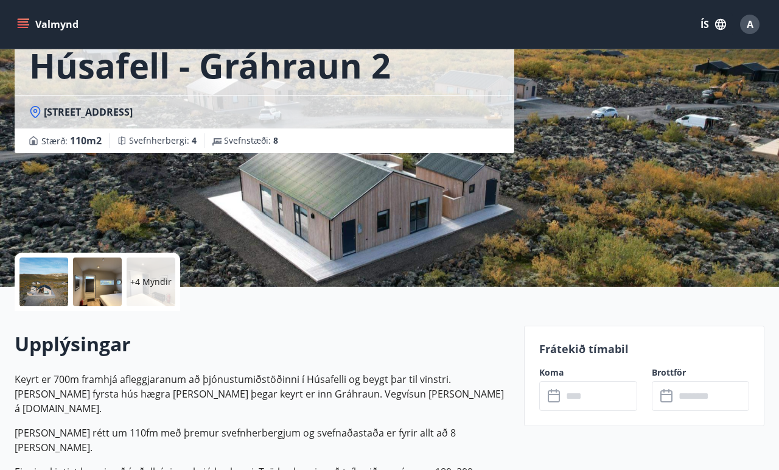
click at [54, 276] on div at bounding box center [43, 281] width 49 height 49
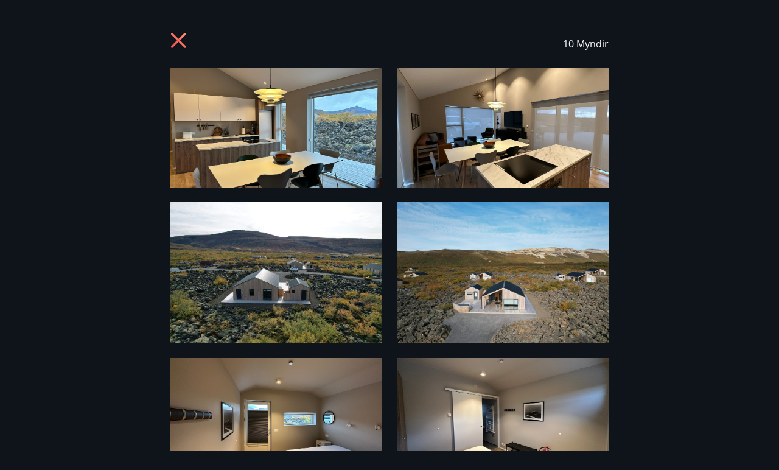
click at [324, 126] on img at bounding box center [276, 127] width 212 height 119
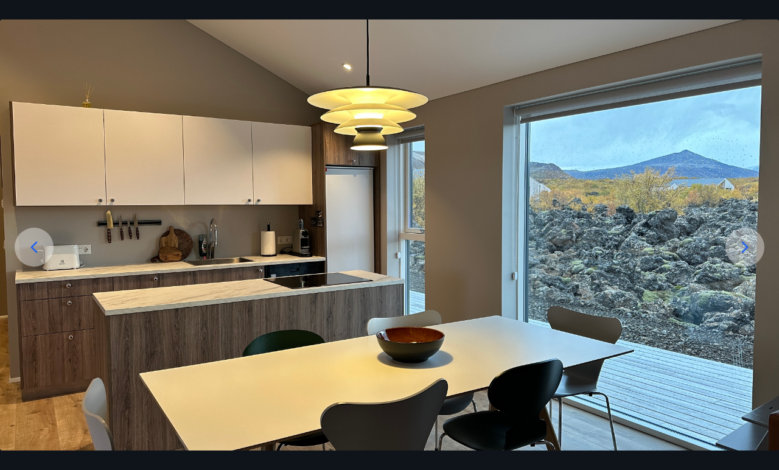
scroll to position [56, 0]
click at [751, 245] on icon at bounding box center [744, 246] width 19 height 19
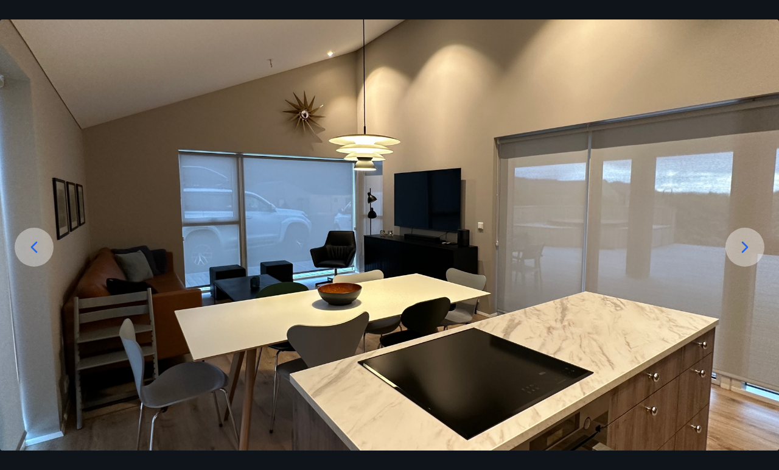
click at [751, 245] on icon at bounding box center [744, 246] width 19 height 19
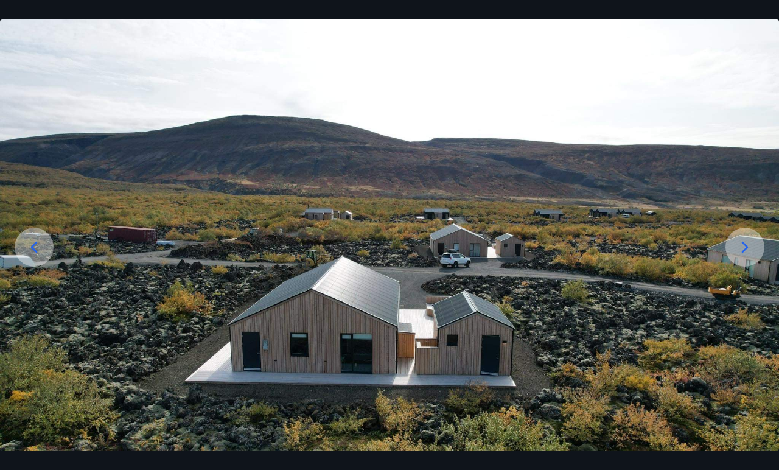
click at [751, 245] on icon at bounding box center [744, 246] width 19 height 19
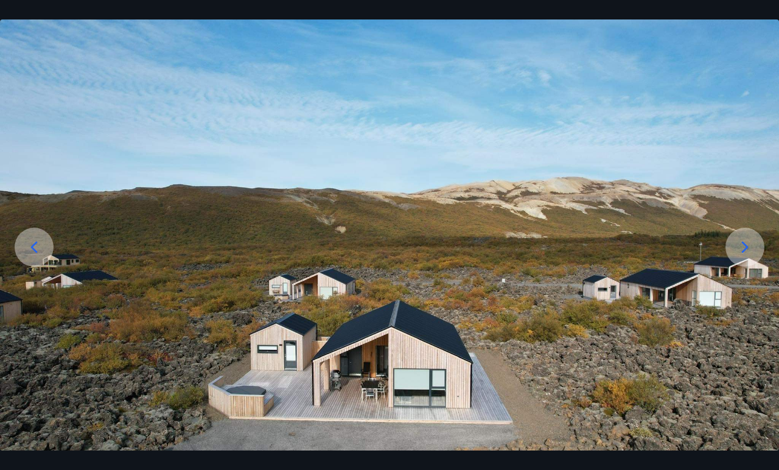
click at [751, 245] on icon at bounding box center [744, 246] width 19 height 19
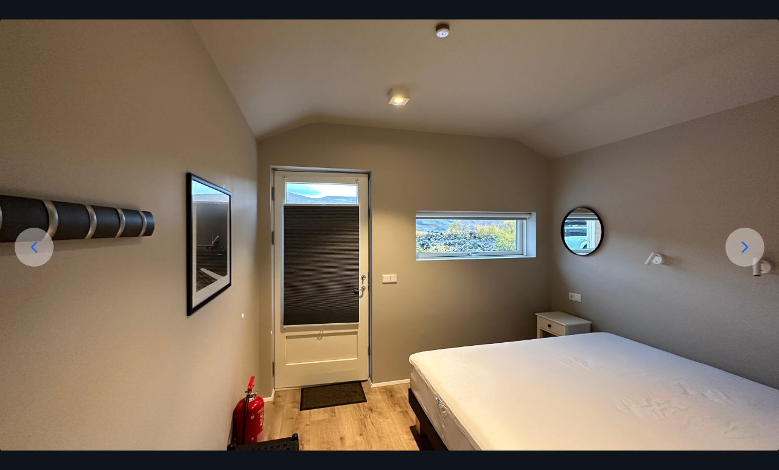
click at [751, 245] on icon at bounding box center [744, 246] width 19 height 19
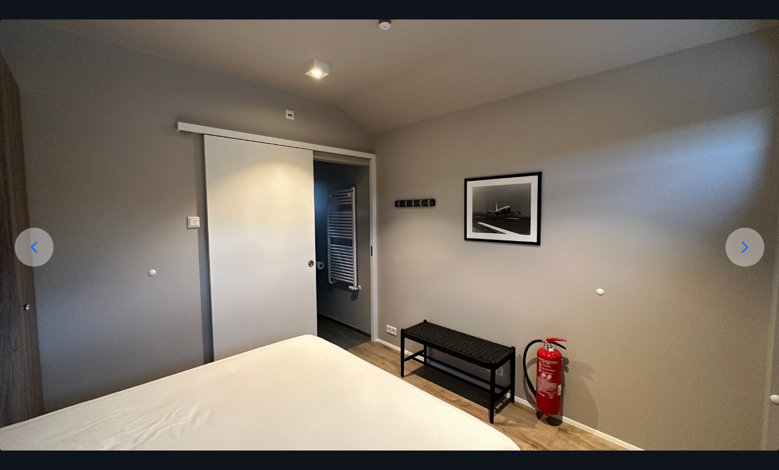
click at [751, 245] on icon at bounding box center [744, 246] width 19 height 19
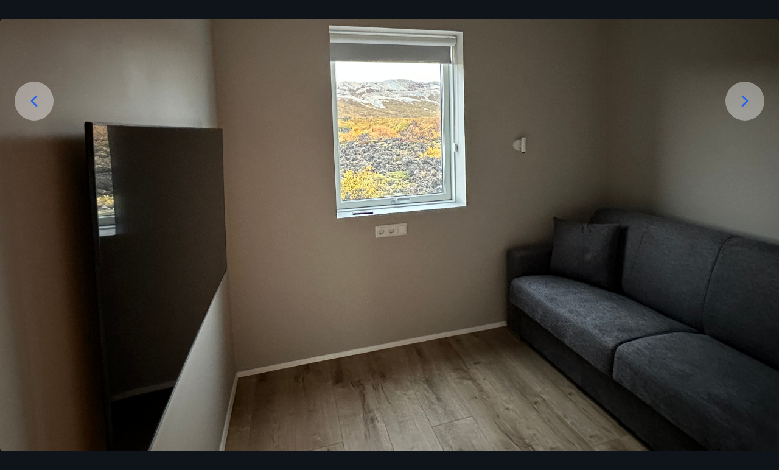
scroll to position [202, 0]
click at [742, 111] on div at bounding box center [745, 101] width 39 height 39
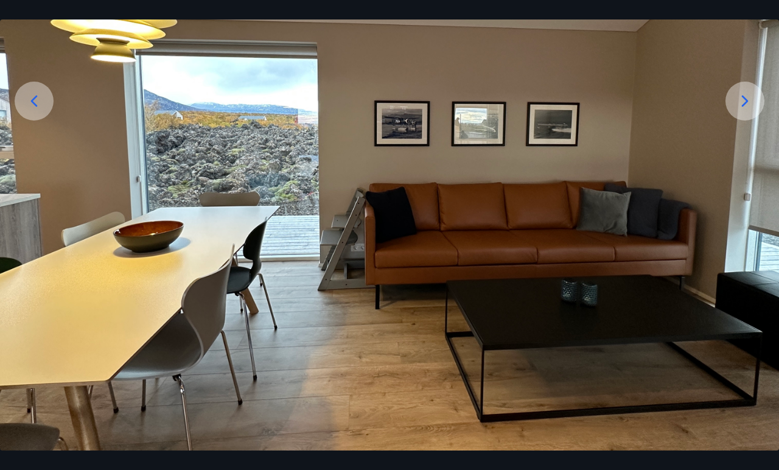
click at [742, 101] on icon at bounding box center [744, 100] width 19 height 19
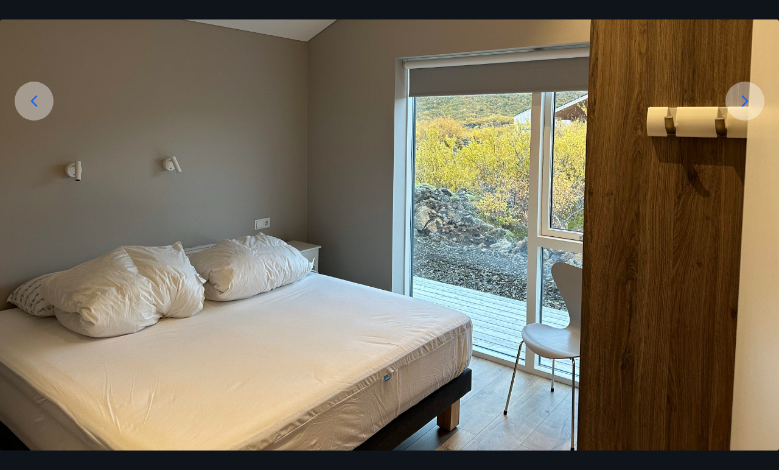
click at [742, 101] on icon at bounding box center [744, 100] width 19 height 19
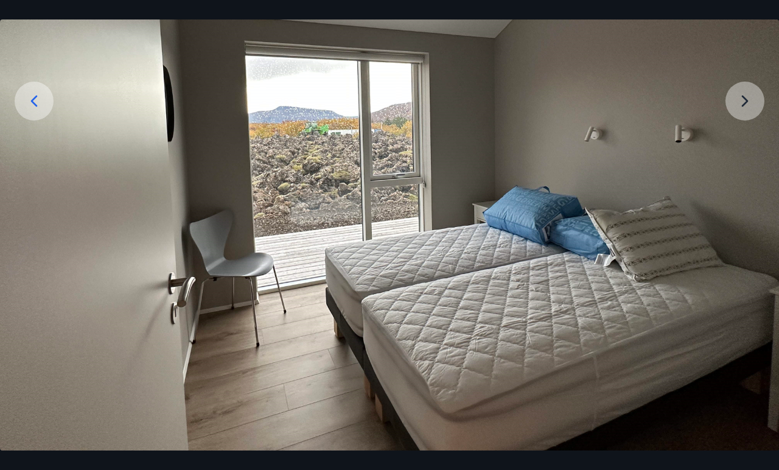
click at [742, 101] on img at bounding box center [389, 158] width 779 height 584
click at [752, 91] on img at bounding box center [389, 158] width 779 height 584
click at [749, 100] on img at bounding box center [389, 158] width 779 height 584
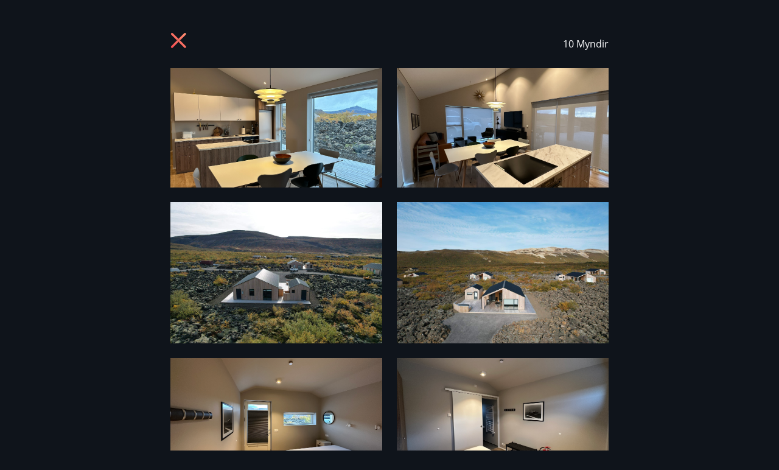
click at [188, 51] on icon at bounding box center [179, 41] width 19 height 19
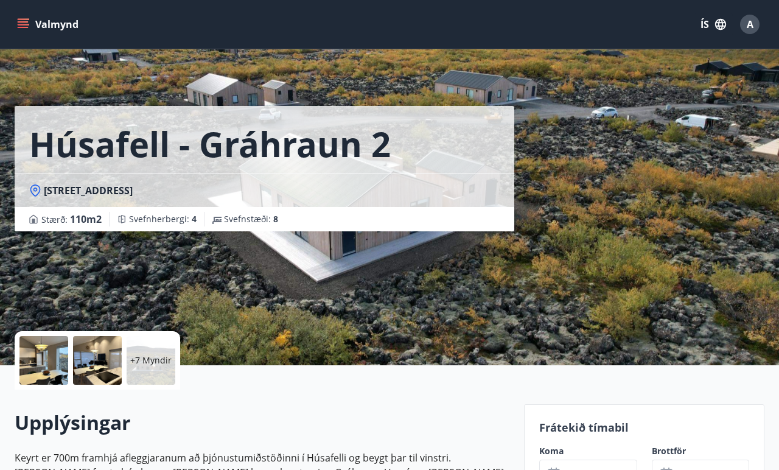
scroll to position [0, 0]
click at [41, 33] on button "Valmynd" at bounding box center [49, 24] width 69 height 22
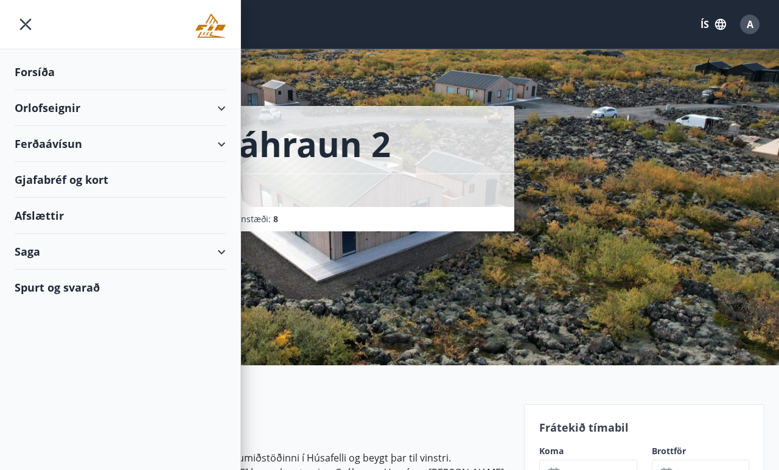
click at [52, 101] on div "Orlofseignir" at bounding box center [120, 108] width 211 height 36
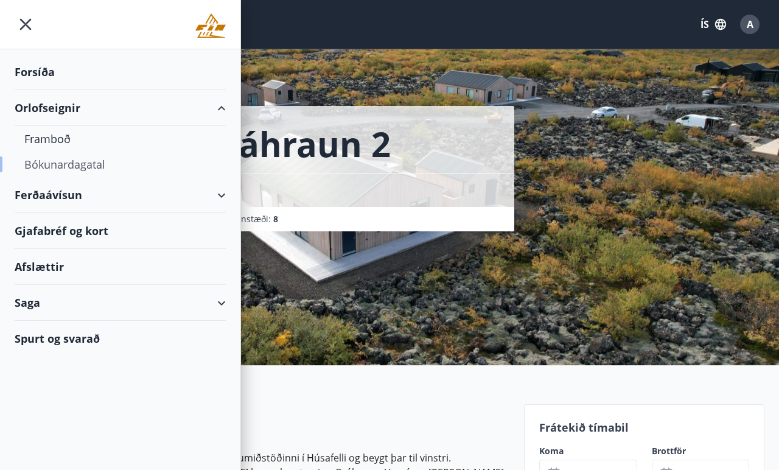
click at [79, 162] on div "Bókunardagatal" at bounding box center [120, 165] width 192 height 26
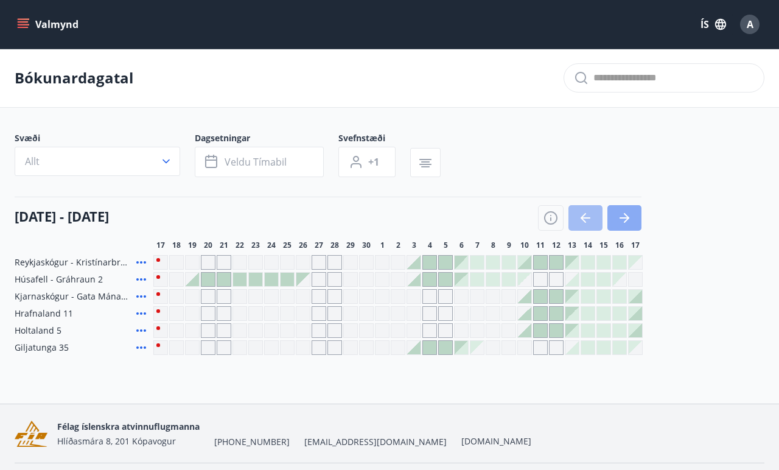
click at [623, 224] on icon "button" at bounding box center [624, 218] width 15 height 15
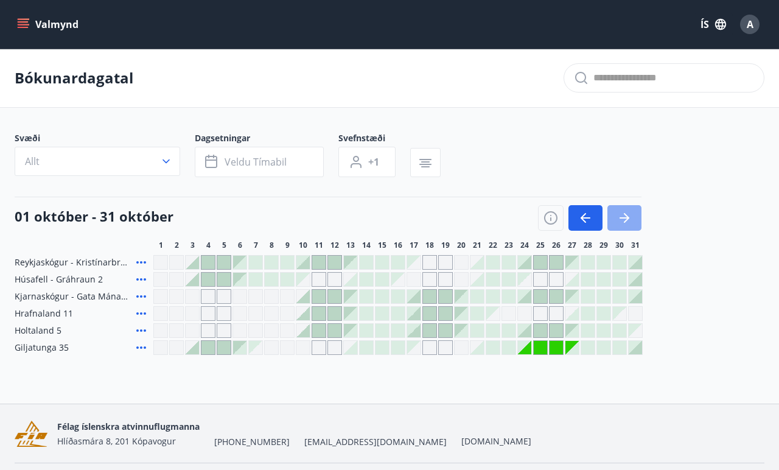
click at [623, 219] on icon "button" at bounding box center [624, 218] width 15 height 15
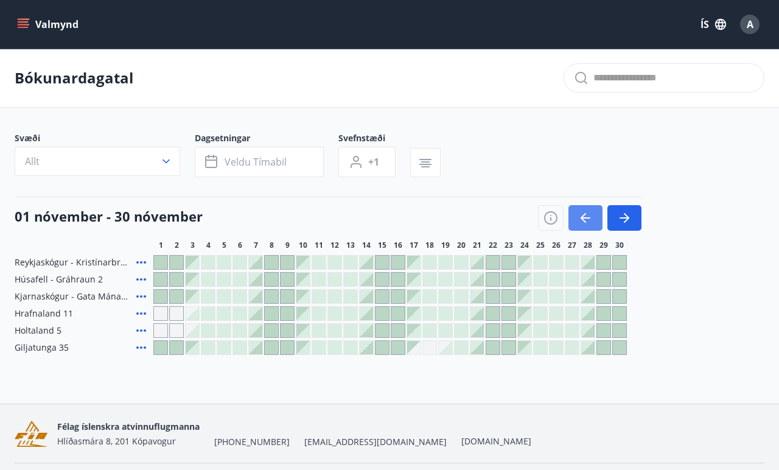
click at [572, 222] on button "button" at bounding box center [586, 218] width 34 height 26
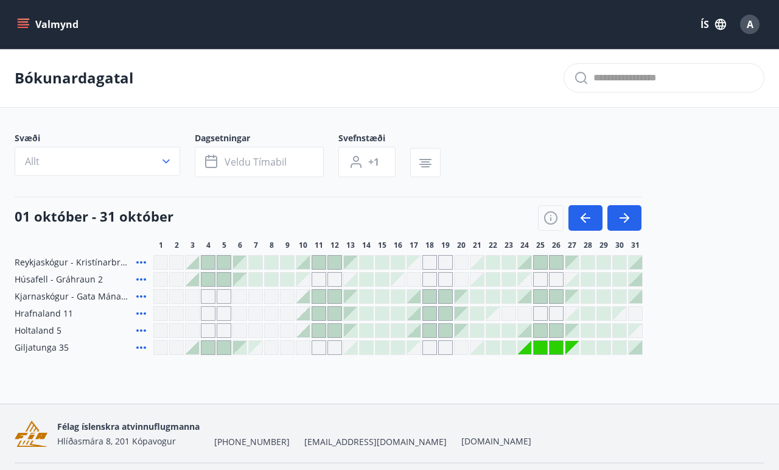
click at [483, 354] on div at bounding box center [477, 347] width 15 height 15
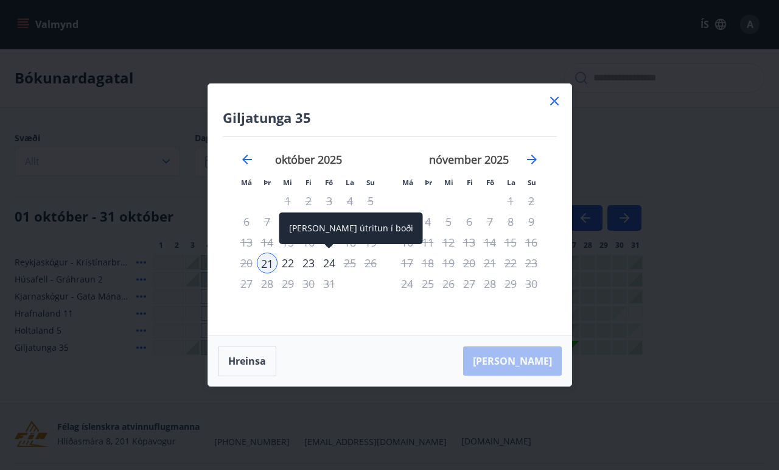
click at [331, 268] on div "24" at bounding box center [329, 263] width 21 height 21
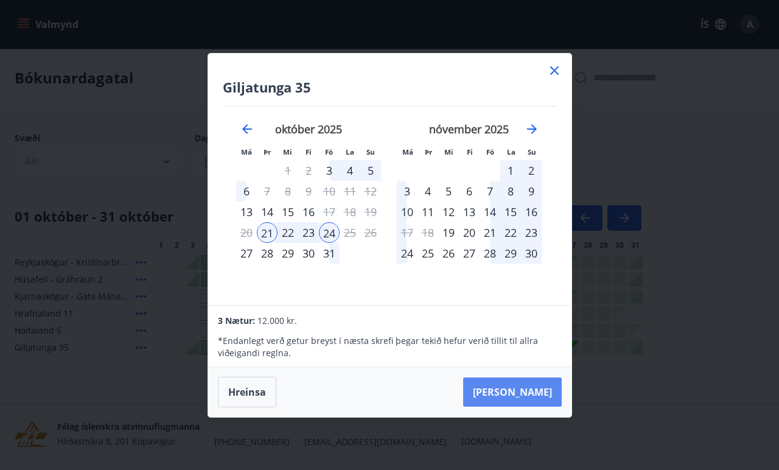
click at [539, 396] on button "Taka Frá" at bounding box center [512, 391] width 99 height 29
click at [556, 75] on icon at bounding box center [554, 70] width 15 height 15
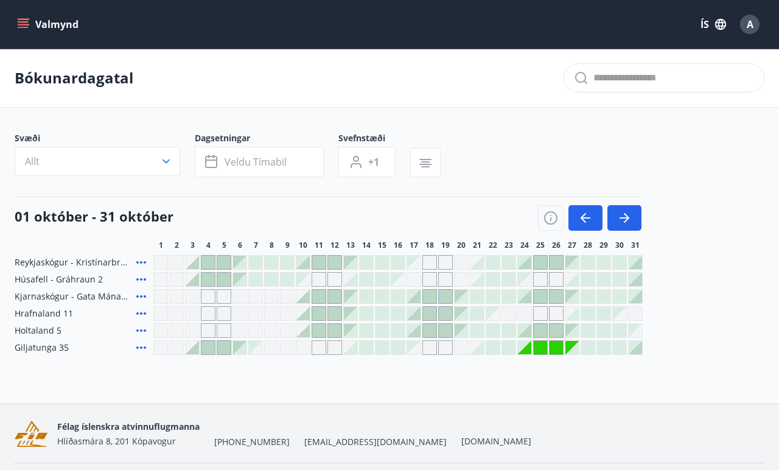
click at [67, 29] on button "Valmynd" at bounding box center [49, 24] width 69 height 22
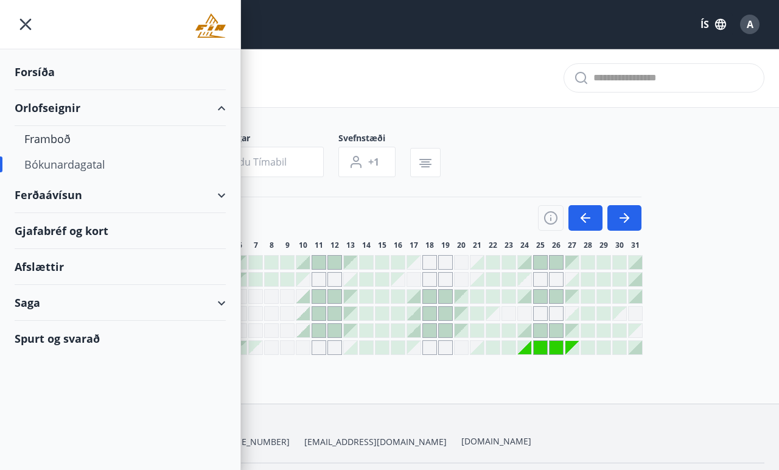
click at [51, 71] on div "Forsíða" at bounding box center [120, 72] width 211 height 36
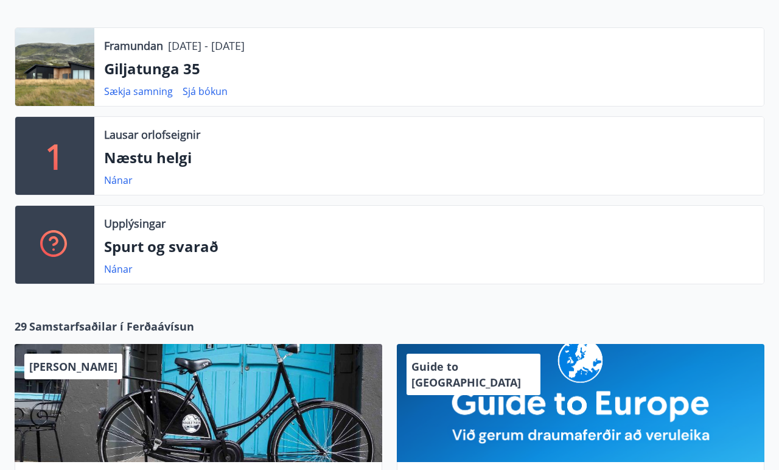
scroll to position [259, 0]
click at [125, 257] on div "Upplýsingar Spurt og svarað Nánar" at bounding box center [429, 245] width 670 height 78
click at [124, 264] on link "Nánar" at bounding box center [118, 268] width 29 height 13
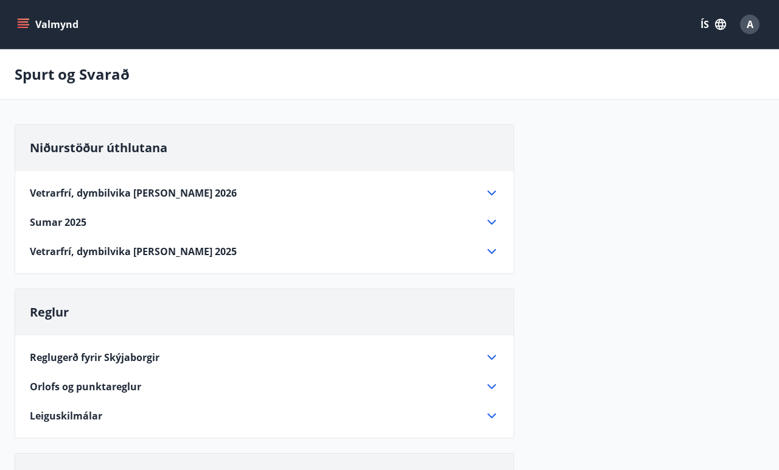
click at [494, 198] on icon at bounding box center [492, 193] width 15 height 15
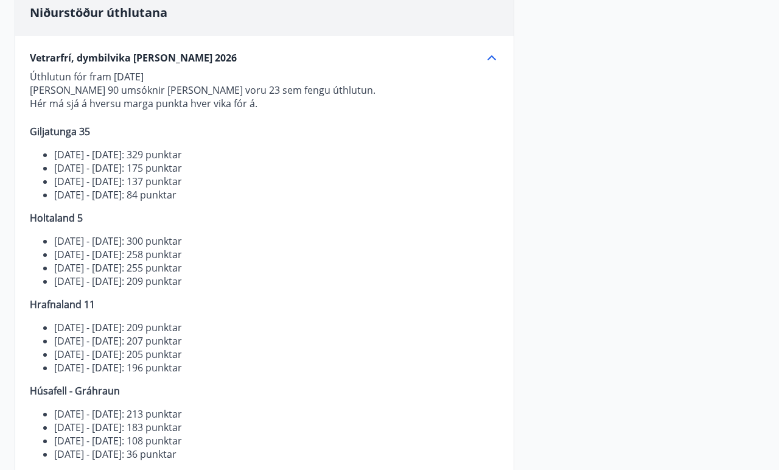
scroll to position [134, 0]
drag, startPoint x: 233, startPoint y: 150, endPoint x: 118, endPoint y: 153, distance: 114.5
click at [118, 153] on li "01.04.2026 - 07.04.2026: 329 punktar" at bounding box center [276, 155] width 445 height 13
click at [239, 164] on li "23.02.2026 - 01.03.2026: 175 punktar" at bounding box center [276, 169] width 445 height 13
drag, startPoint x: 233, startPoint y: 156, endPoint x: 107, endPoint y: 157, distance: 126.0
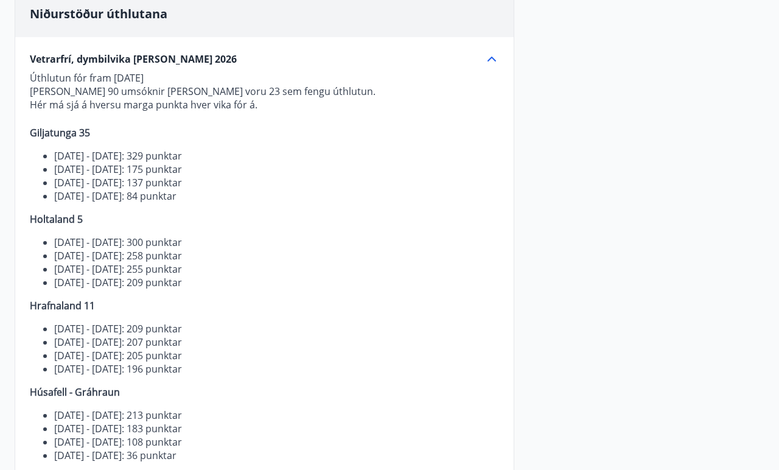
click at [107, 157] on li "01.04.2026 - 07.04.2026: 329 punktar" at bounding box center [276, 155] width 445 height 13
click at [232, 229] on p "Úthlutun fór fram 17. september 2025 Alls bárust 90 umsóknir af þeim voru 23 se…" at bounding box center [264, 346] width 469 height 550
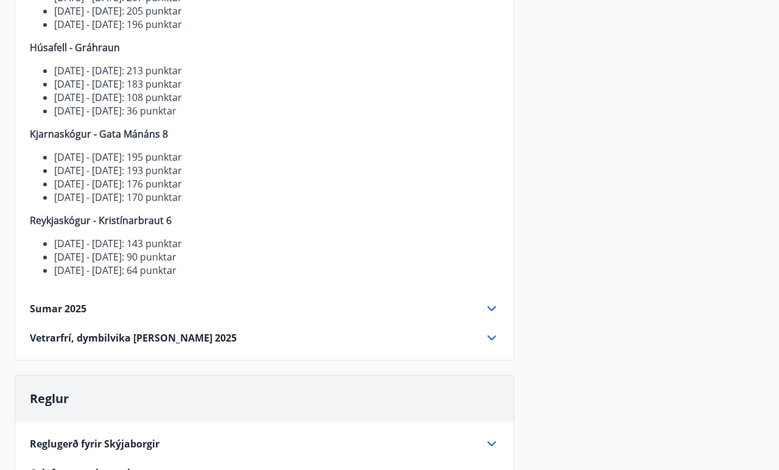
scroll to position [537, 0]
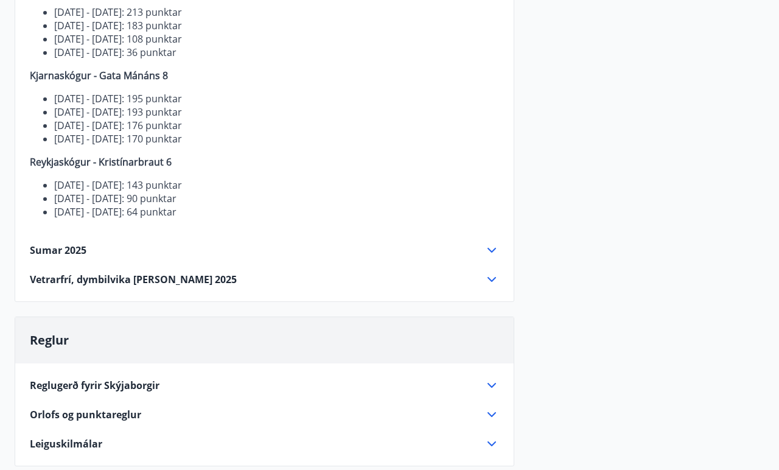
click at [488, 244] on icon at bounding box center [492, 250] width 15 height 15
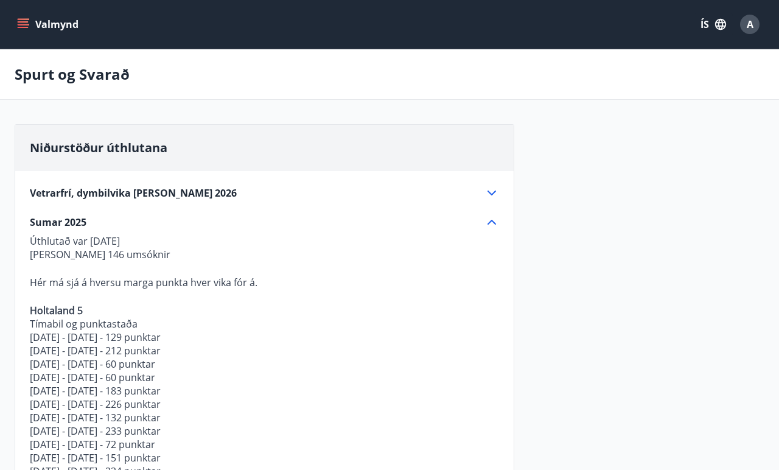
scroll to position [0, 0]
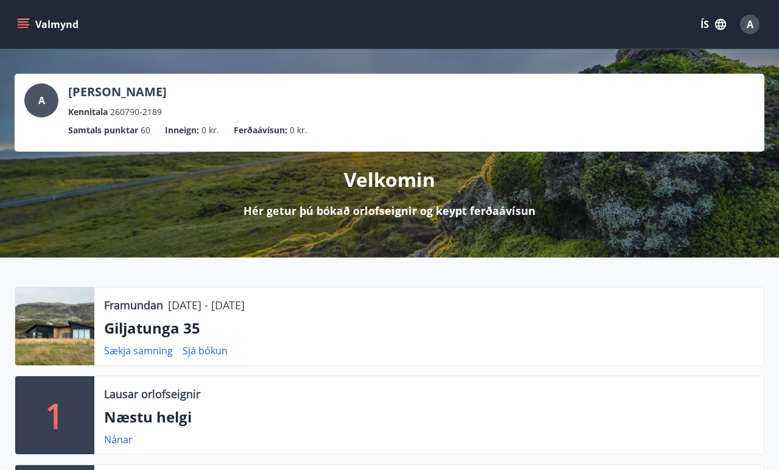
click at [138, 125] on p "Samtals punktar" at bounding box center [103, 130] width 70 height 13
click at [301, 125] on span "0 kr." at bounding box center [299, 130] width 18 height 13
click at [760, 25] on button "A" at bounding box center [749, 24] width 29 height 29
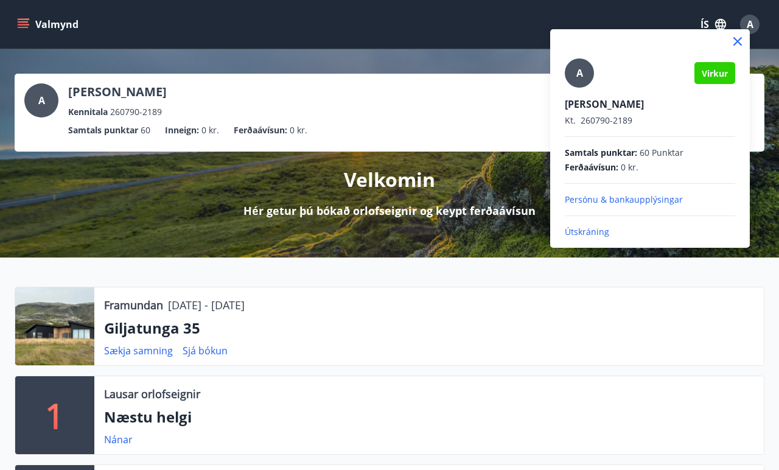
click at [477, 326] on div at bounding box center [389, 235] width 779 height 470
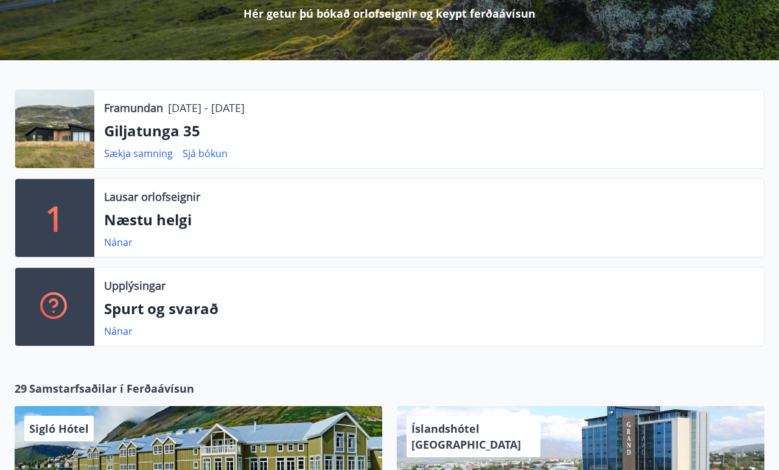
scroll to position [89, 0]
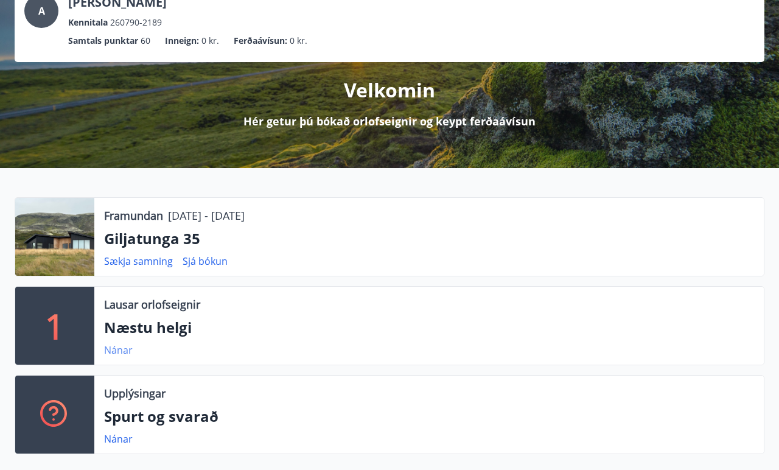
click at [119, 350] on link "Nánar" at bounding box center [118, 349] width 29 height 13
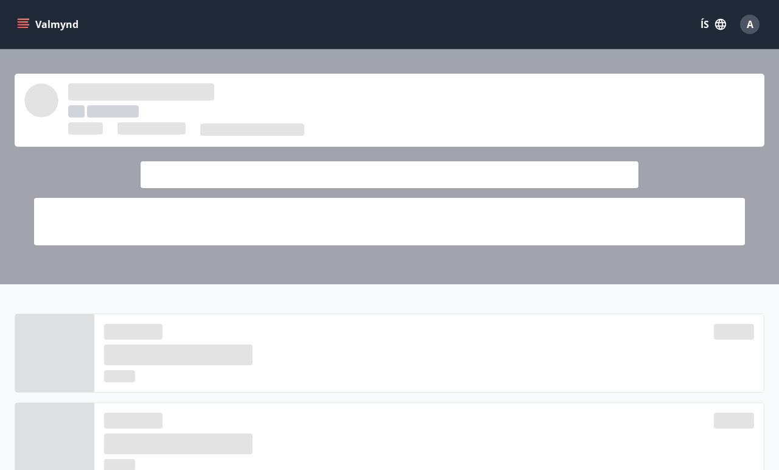
scroll to position [89, 0]
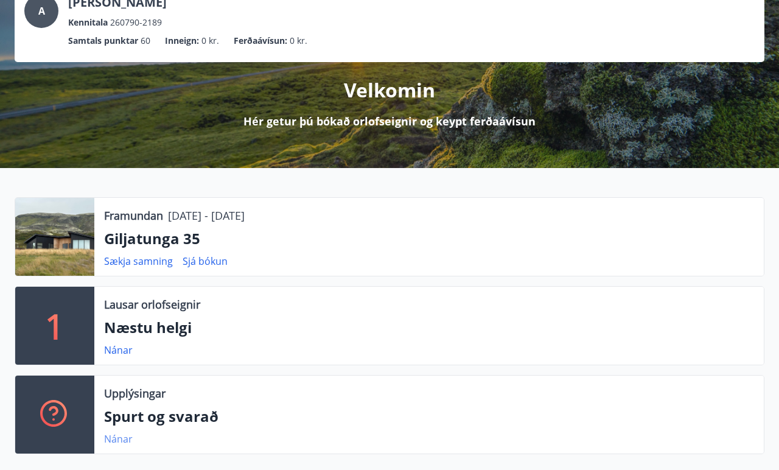
click at [119, 442] on link "Nánar" at bounding box center [118, 438] width 29 height 13
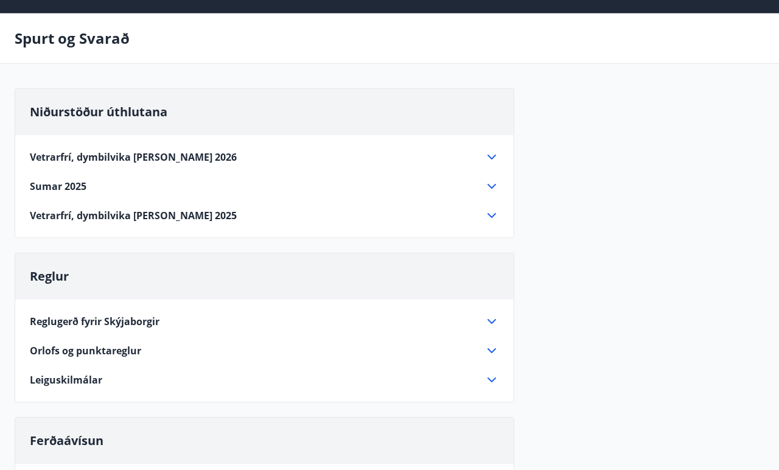
scroll to position [40, 0]
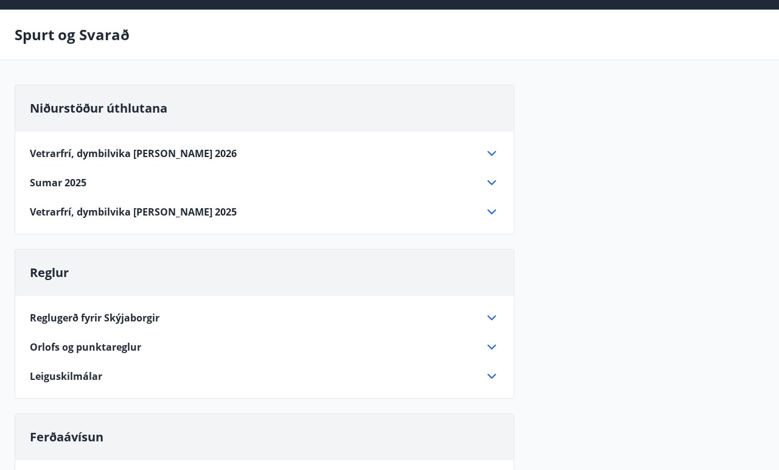
click at [173, 314] on div "Reglugerð fyrir Skýjaborgir" at bounding box center [257, 317] width 455 height 13
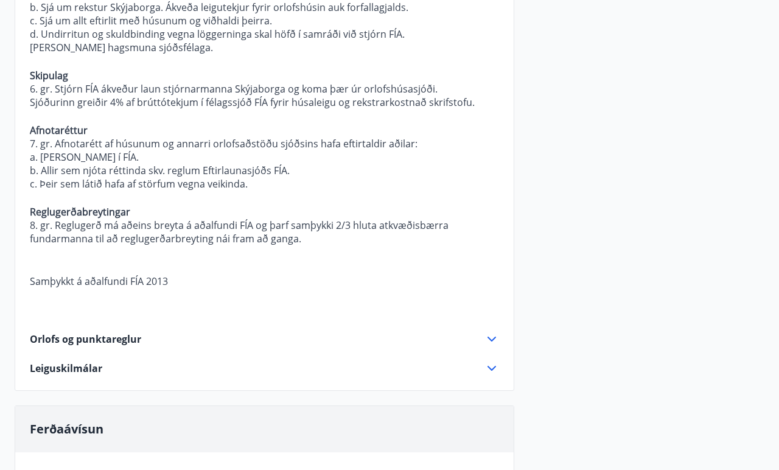
scroll to position [727, 0]
click at [487, 331] on icon at bounding box center [492, 338] width 15 height 15
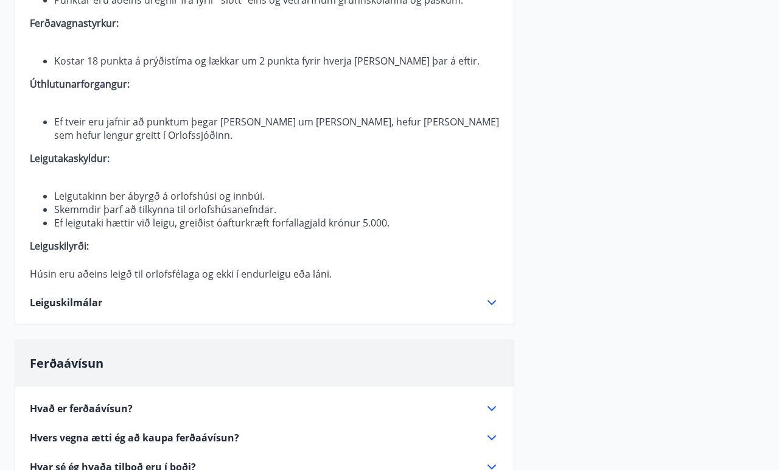
scroll to position [666, 0]
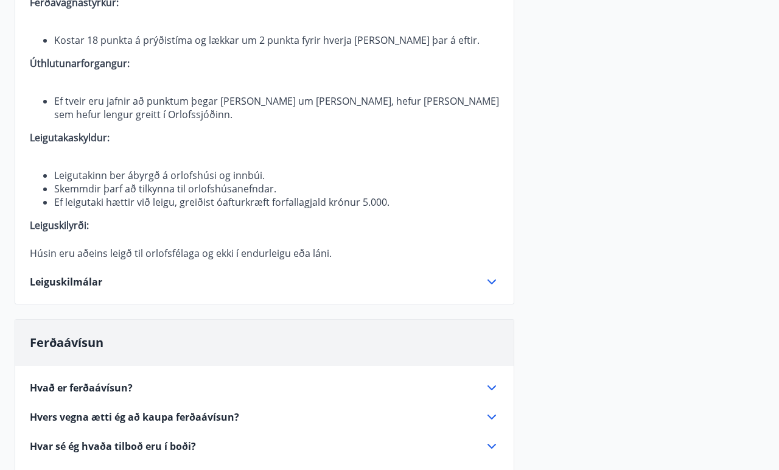
click at [485, 278] on icon at bounding box center [492, 282] width 15 height 15
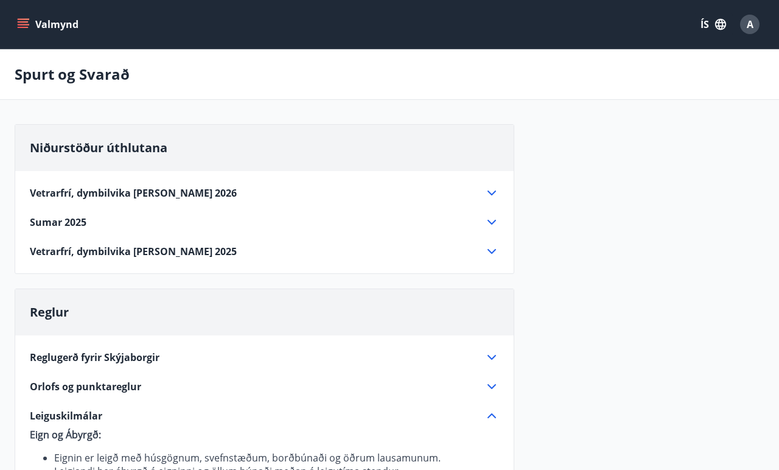
scroll to position [0, 0]
click at [173, 191] on span "Vetrarfrí, dymbilvika og páskar 2026" at bounding box center [133, 192] width 207 height 13
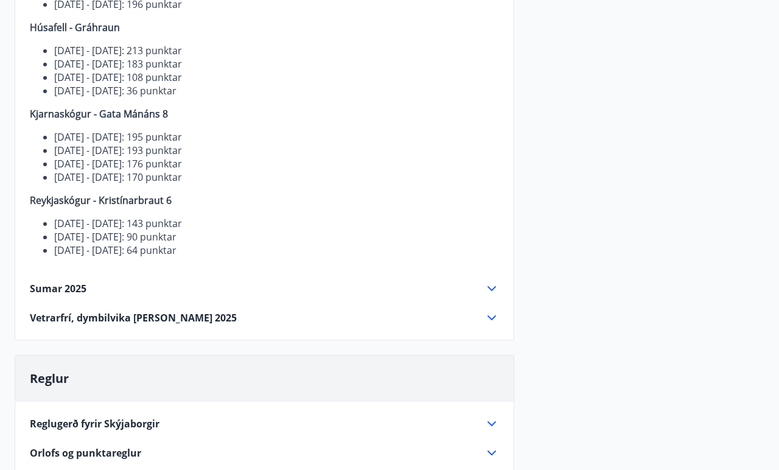
scroll to position [499, 0]
click at [491, 290] on icon at bounding box center [492, 288] width 9 height 5
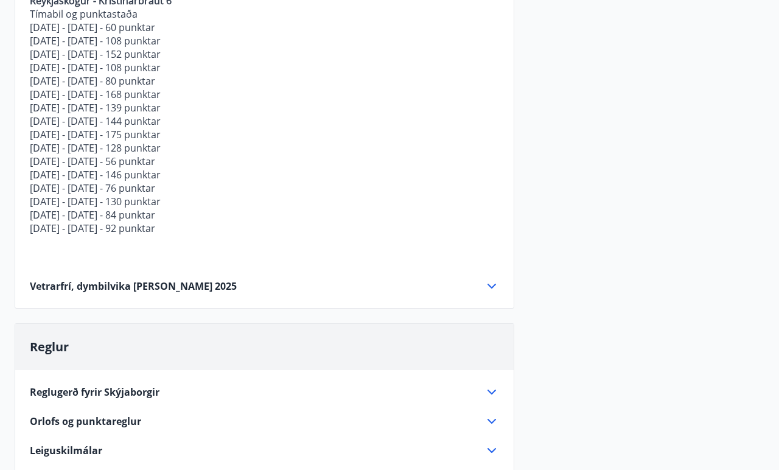
scroll to position [1289, 0]
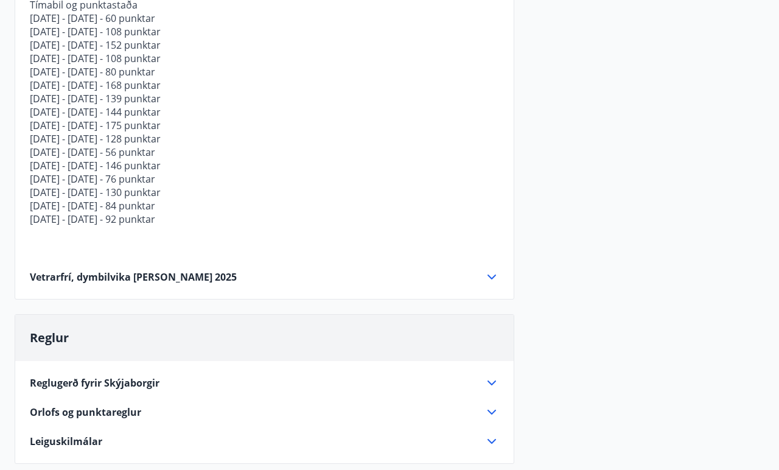
click at [489, 275] on icon at bounding box center [492, 277] width 15 height 15
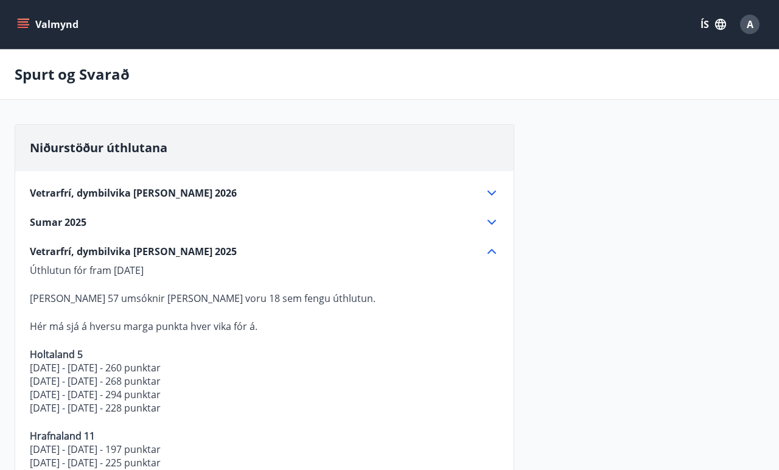
scroll to position [0, 0]
click at [29, 24] on button "Valmynd" at bounding box center [49, 24] width 69 height 22
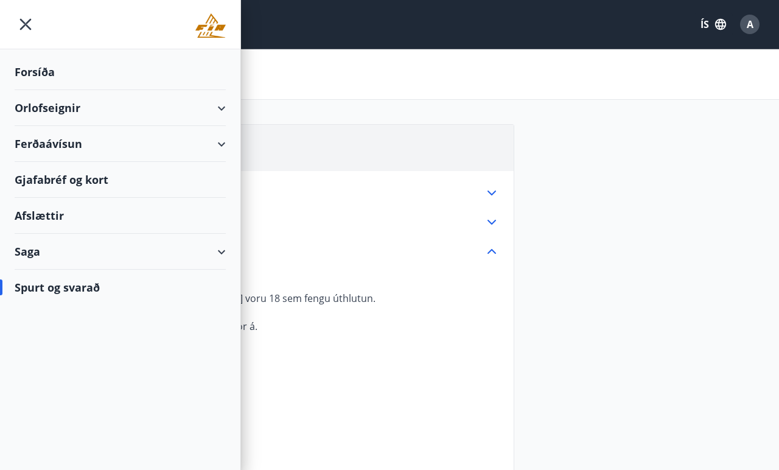
click at [52, 116] on div "Orlofseignir" at bounding box center [120, 108] width 211 height 36
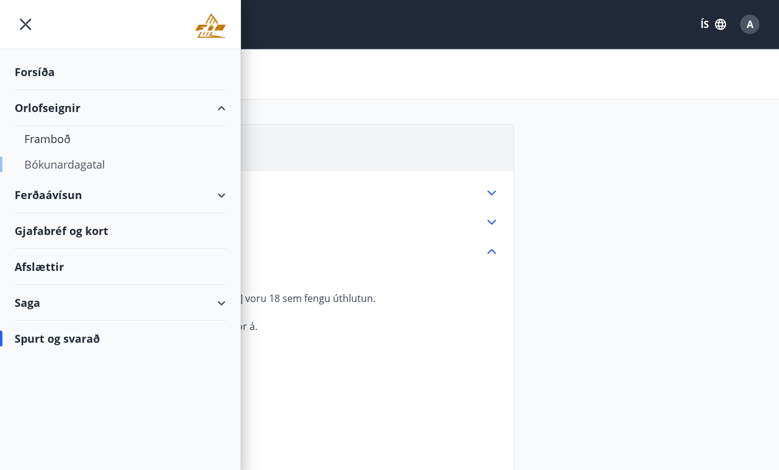
click at [61, 162] on div "Bókunardagatal" at bounding box center [120, 165] width 192 height 26
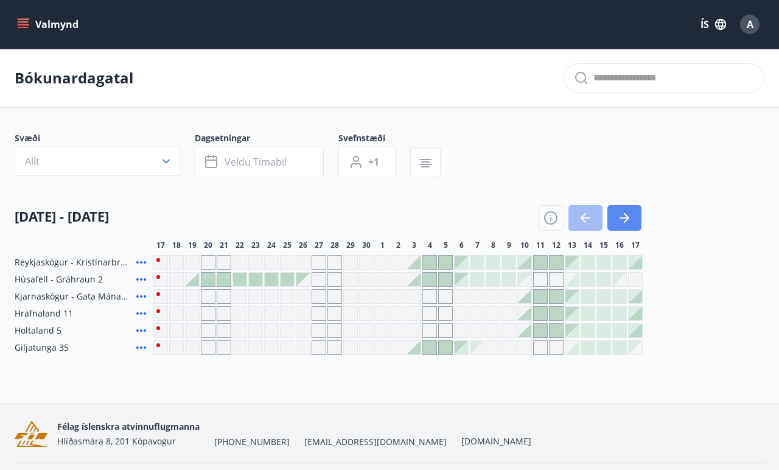
click at [626, 226] on button "button" at bounding box center [625, 218] width 34 height 26
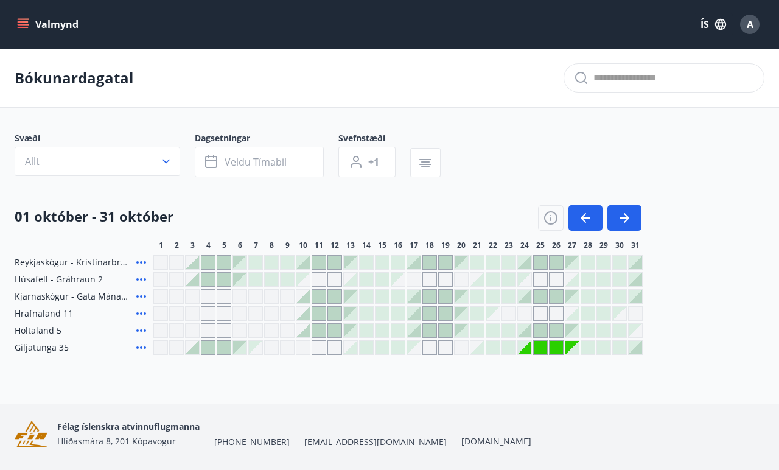
click at [476, 345] on div at bounding box center [477, 347] width 13 height 13
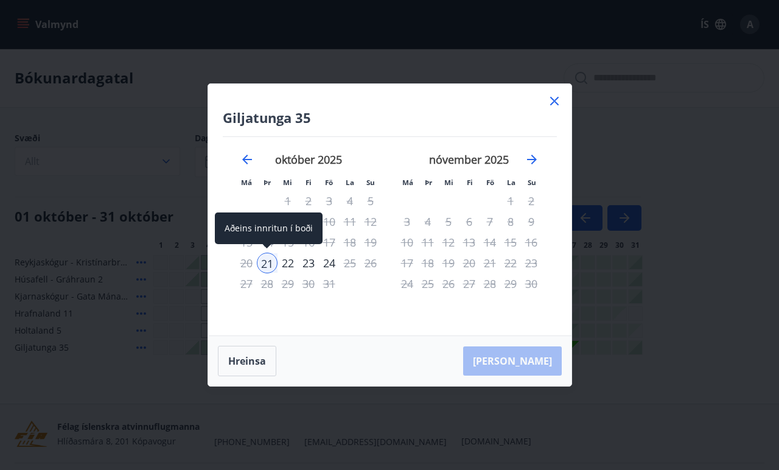
click at [276, 260] on div "21" at bounding box center [267, 263] width 21 height 21
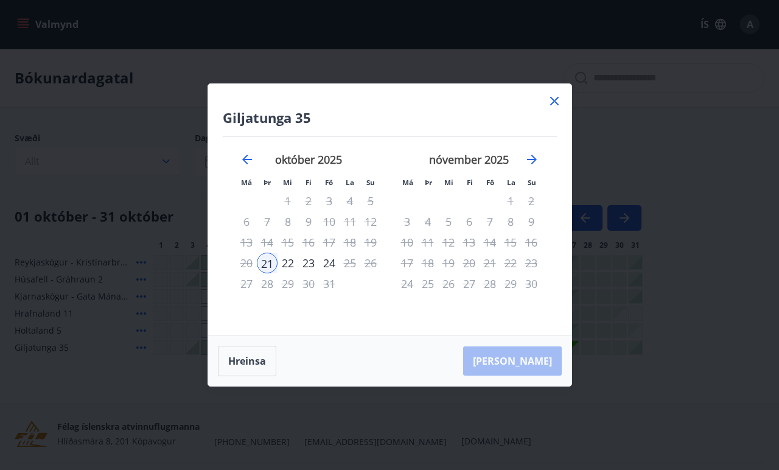
click at [284, 263] on div "22" at bounding box center [288, 263] width 21 height 21
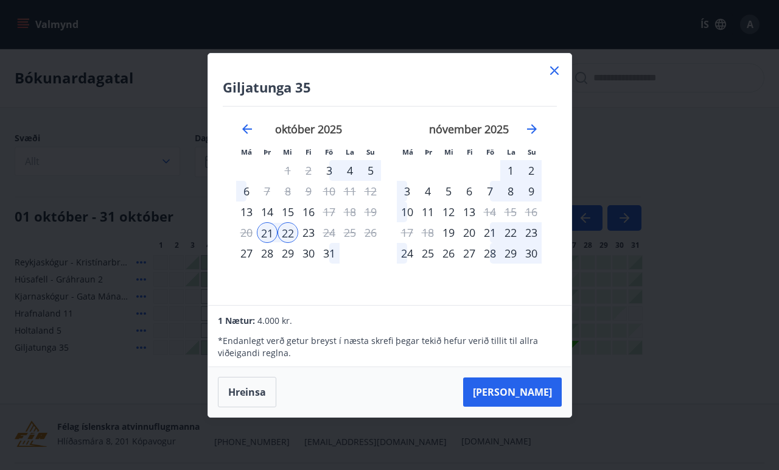
click at [282, 234] on div "22" at bounding box center [288, 232] width 21 height 21
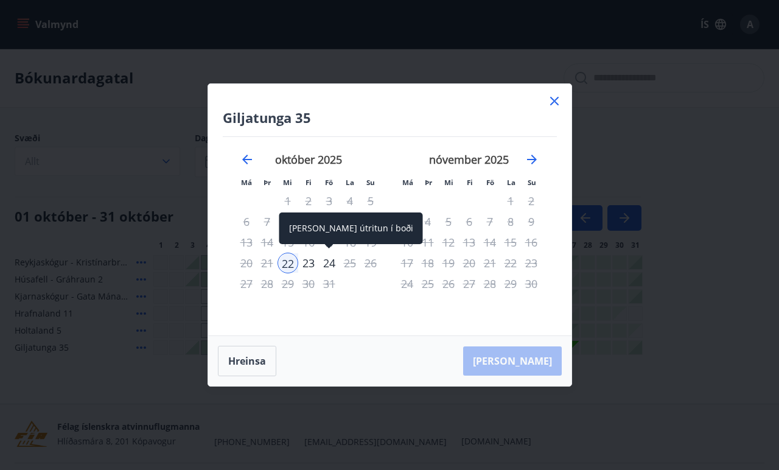
click at [327, 265] on div "24" at bounding box center [329, 263] width 21 height 21
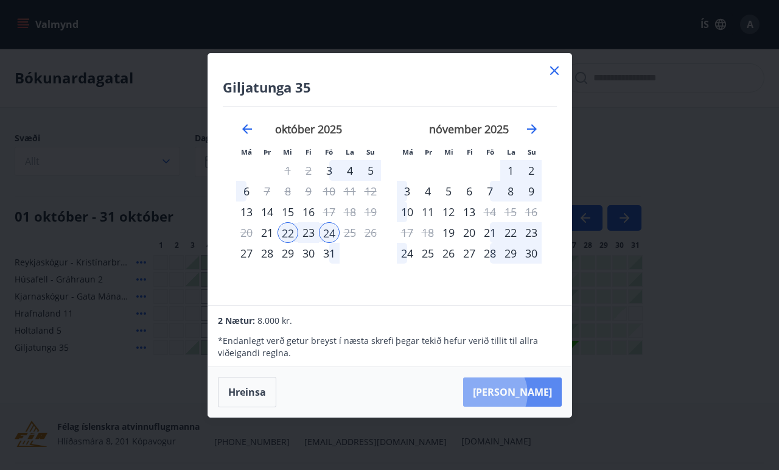
click at [526, 393] on button "Taka Frá" at bounding box center [512, 391] width 99 height 29
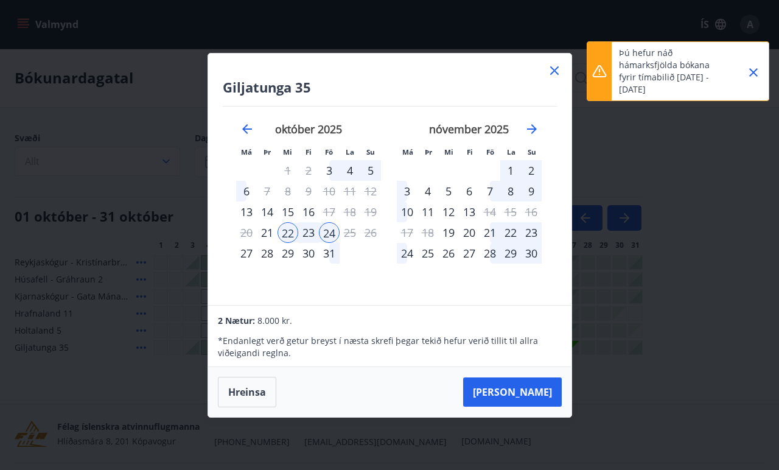
click at [603, 75] on icon at bounding box center [599, 71] width 15 height 15
click at [758, 74] on icon "Close" at bounding box center [753, 72] width 15 height 15
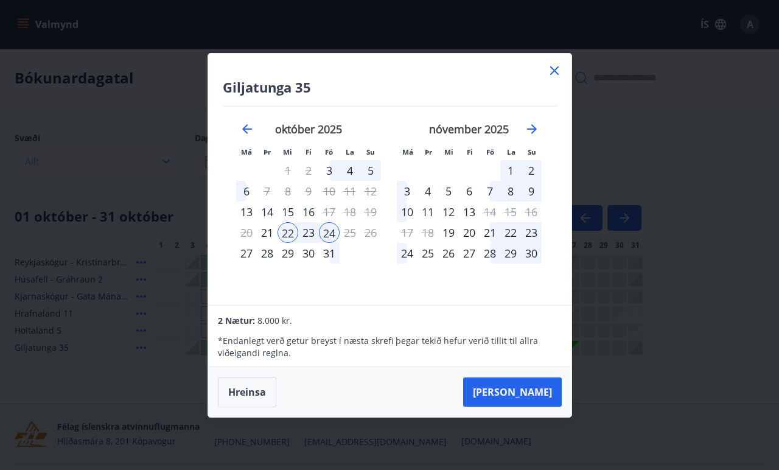
click at [293, 230] on div "22" at bounding box center [288, 232] width 21 height 21
click at [305, 231] on div "23" at bounding box center [308, 232] width 21 height 21
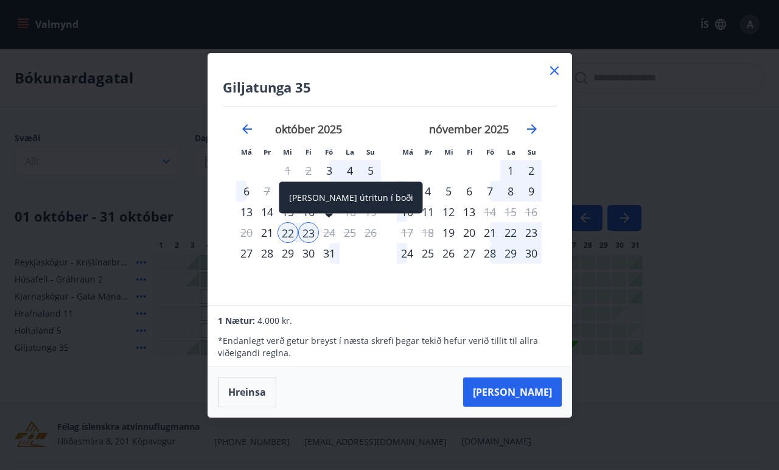
click at [329, 231] on div "24" at bounding box center [329, 232] width 21 height 21
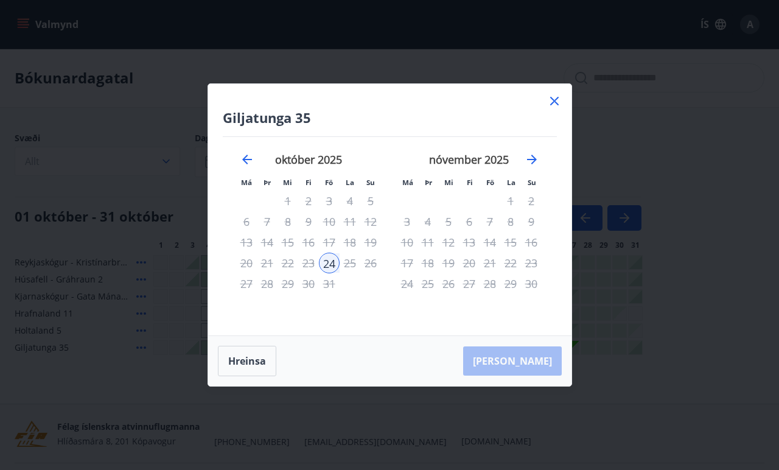
click at [313, 262] on div "23" at bounding box center [308, 263] width 21 height 21
click at [262, 359] on button "Hreinsa" at bounding box center [247, 361] width 58 height 30
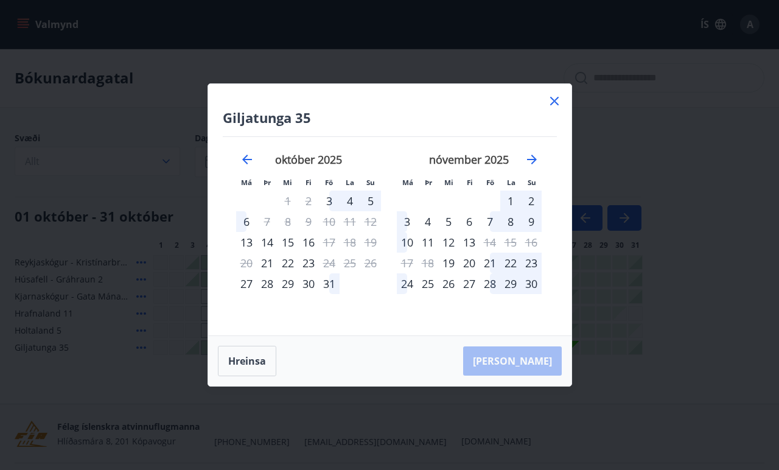
click at [306, 265] on div "23" at bounding box center [308, 263] width 21 height 21
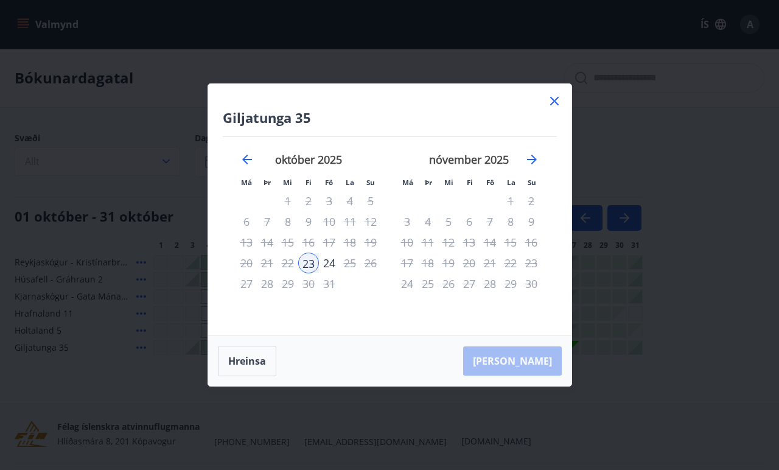
click at [323, 264] on div "24" at bounding box center [329, 263] width 21 height 21
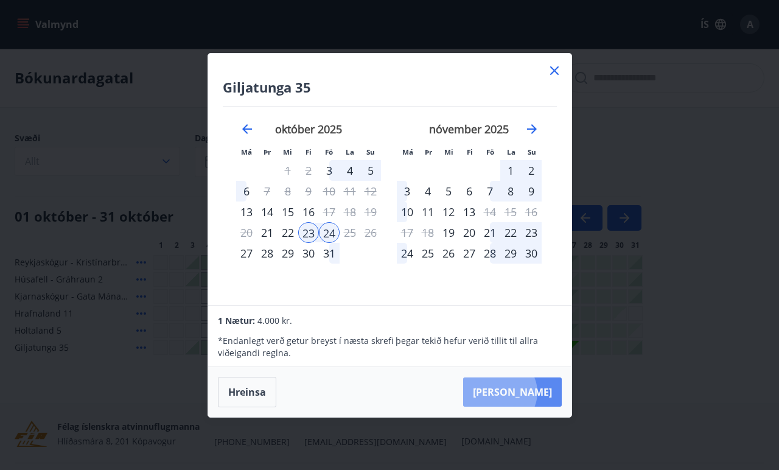
click at [537, 392] on button "Taka Frá" at bounding box center [512, 391] width 99 height 29
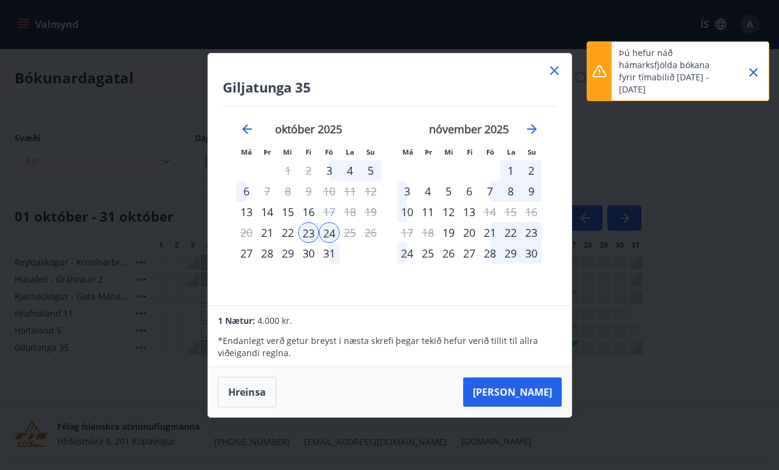
click at [554, 80] on div at bounding box center [554, 72] width 15 height 18
click at [754, 74] on icon "Close" at bounding box center [753, 72] width 15 height 15
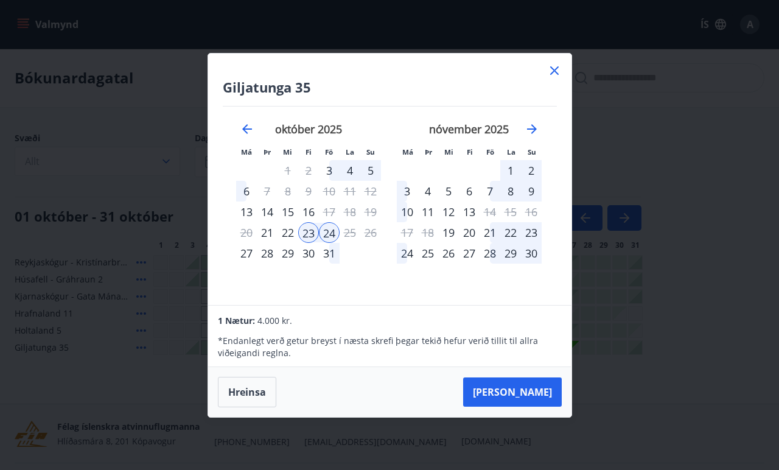
click at [551, 71] on icon at bounding box center [554, 70] width 15 height 15
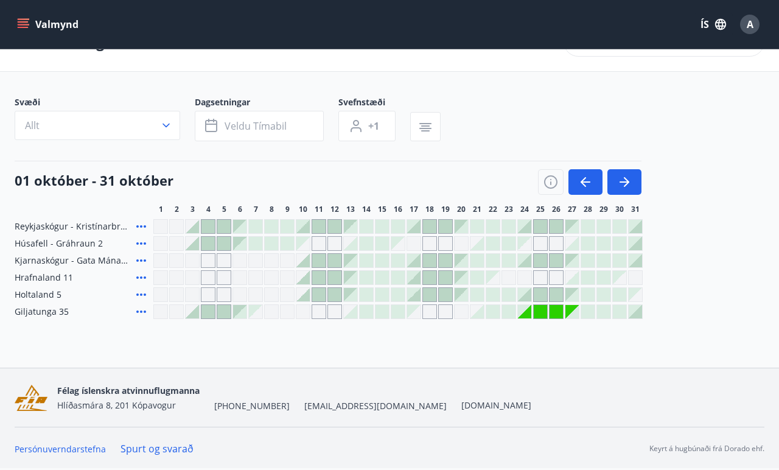
scroll to position [36, 0]
click at [150, 446] on link "Spurt og svarað" at bounding box center [157, 448] width 73 height 13
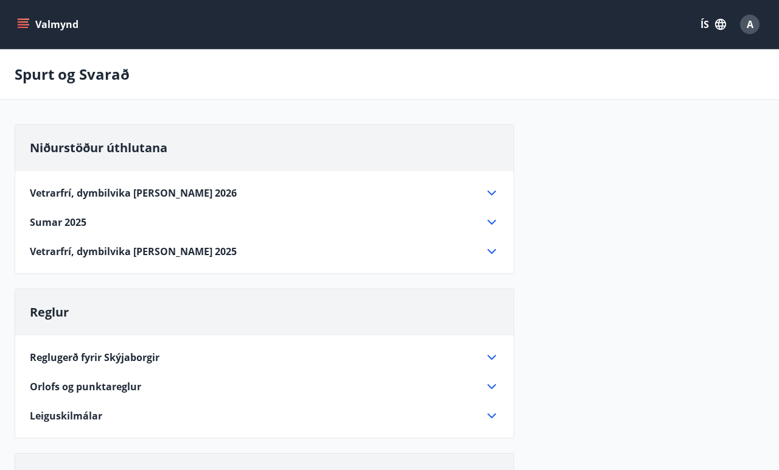
click at [63, 35] on div "Valmynd ÍS A" at bounding box center [390, 24] width 750 height 29
click at [35, 27] on button "Valmynd" at bounding box center [49, 24] width 69 height 22
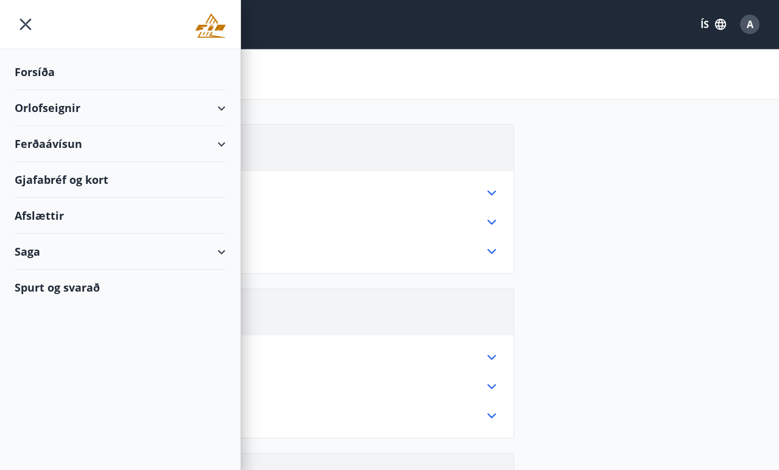
click at [61, 211] on div "Afslættir" at bounding box center [120, 216] width 211 height 36
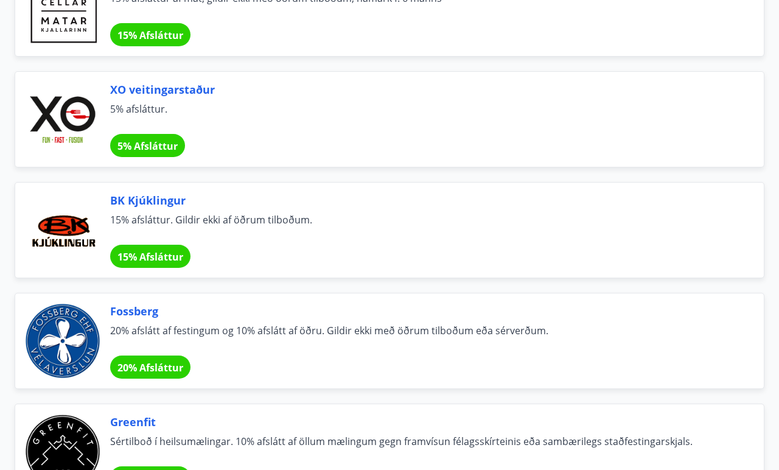
scroll to position [2042, 0]
